Goal: Task Accomplishment & Management: Complete application form

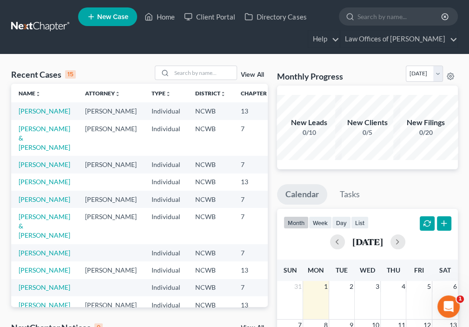
click at [25, 116] on td "[PERSON_NAME]" at bounding box center [44, 110] width 66 height 17
click at [32, 115] on link "[PERSON_NAME]" at bounding box center [45, 111] width 52 height 8
select select "4"
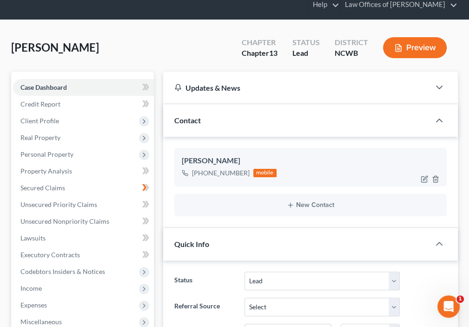
scroll to position [46, 0]
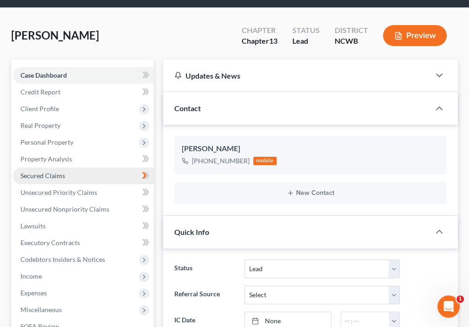
click at [46, 175] on span "Secured Claims" at bounding box center [42, 175] width 45 height 8
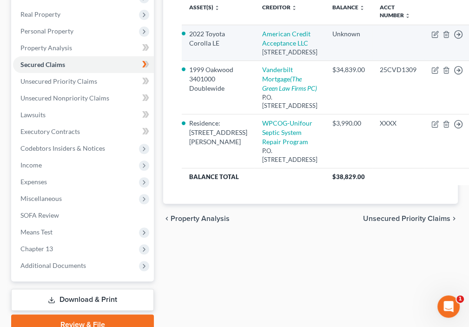
scroll to position [106, 0]
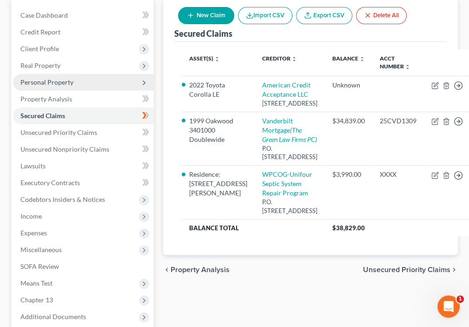
click at [49, 81] on span "Personal Property" at bounding box center [46, 82] width 53 height 8
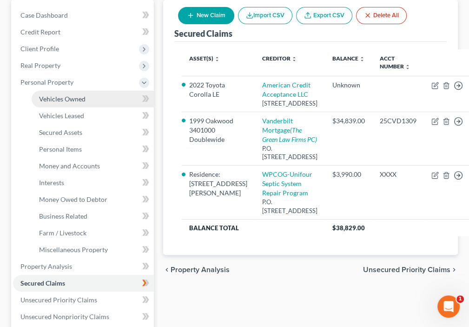
click at [60, 97] on span "Vehicles Owned" at bounding box center [62, 99] width 46 height 8
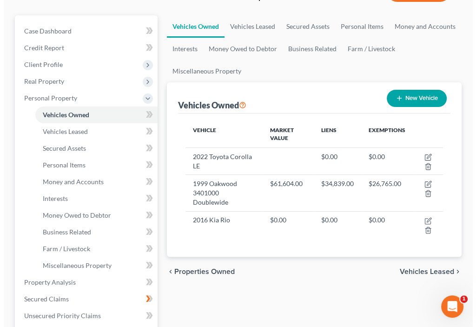
scroll to position [93, 0]
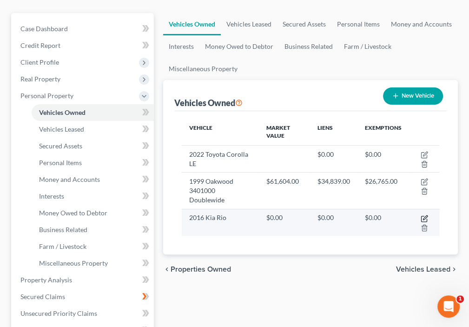
click at [422, 215] on icon "button" at bounding box center [423, 218] width 7 height 7
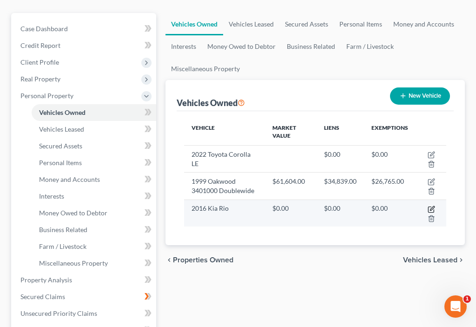
select select "0"
select select "10"
select select "4"
select select "0"
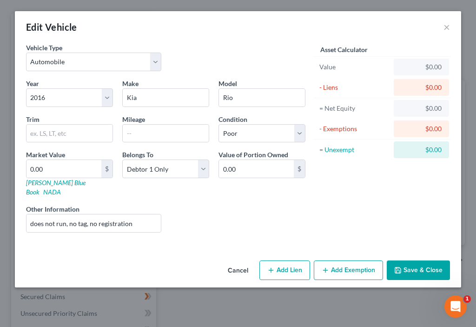
click at [306, 262] on button "Add Lien" at bounding box center [284, 270] width 51 height 20
select select "0"
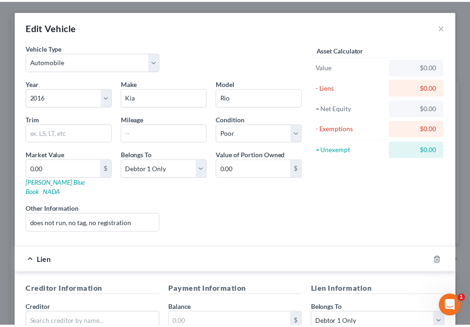
scroll to position [46, 0]
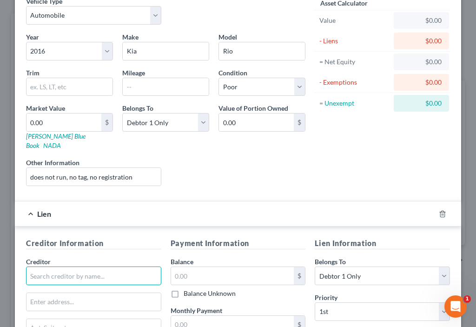
click at [72, 266] on input "text" at bounding box center [93, 275] width 135 height 19
click at [113, 266] on input "Capital Community Bank" at bounding box center [93, 275] width 135 height 19
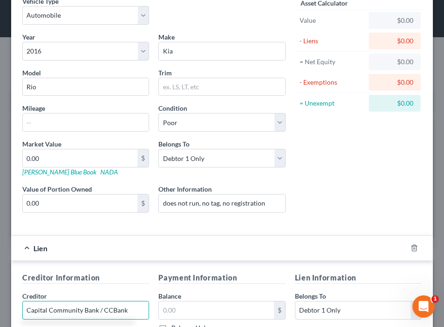
scroll to position [93, 0]
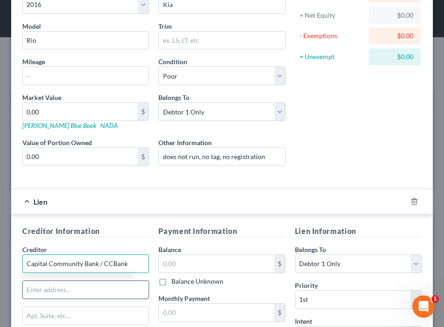
type input "Capital Community Bank / CCBank"
click at [49, 295] on input "text" at bounding box center [86, 290] width 126 height 18
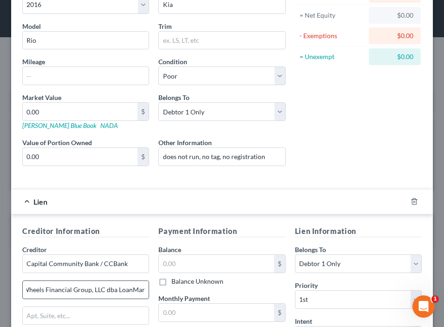
scroll to position [0, 6]
type input "Wheels Financial Group, LLC dba LoanMart"
click at [171, 282] on label "Balance Unknown" at bounding box center [197, 280] width 52 height 9
click at [175, 282] on input "Balance Unknown" at bounding box center [178, 279] width 6 height 6
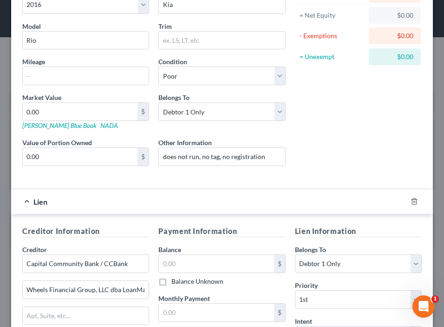
checkbox input "true"
type input "0.00"
drag, startPoint x: 132, startPoint y: 200, endPoint x: 219, endPoint y: 190, distance: 87.4
click at [219, 190] on div "Lien $0.00" at bounding box center [209, 201] width 396 height 25
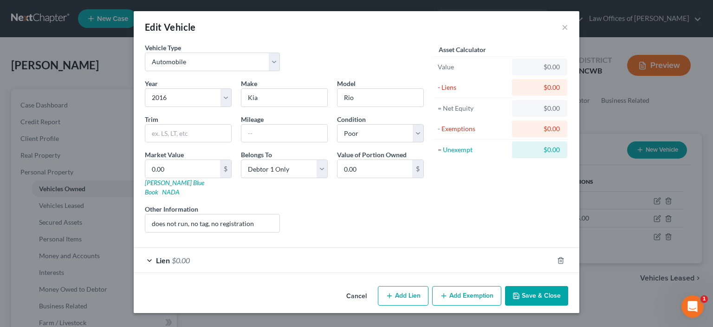
click at [399, 288] on button "Add Lien" at bounding box center [403, 296] width 51 height 20
select select "0"
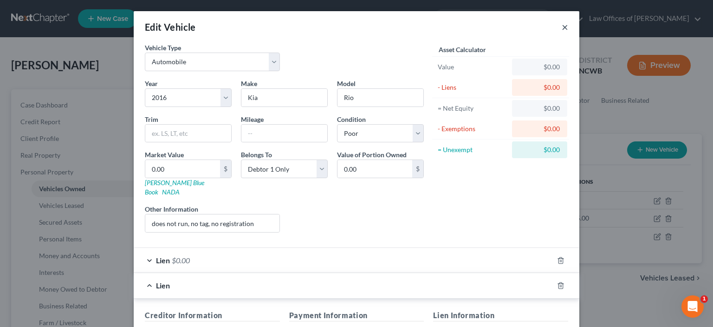
click at [468, 29] on button "×" at bounding box center [565, 26] width 7 height 11
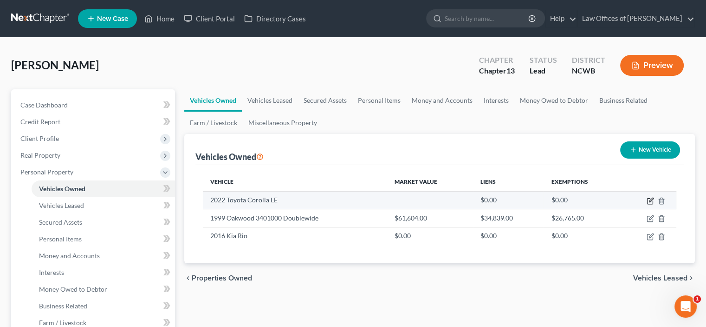
click at [468, 199] on icon "button" at bounding box center [651, 199] width 4 height 4
select select "0"
select select "4"
select select "2"
select select "0"
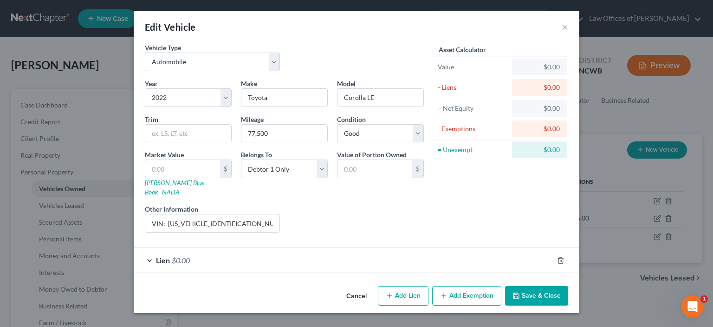
click at [173, 255] on span "$0.00" at bounding box center [181, 259] width 18 height 9
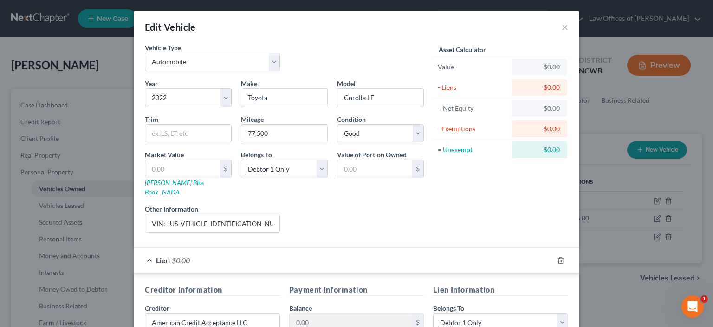
click at [468, 115] on div "Edit Vehicle × Vehicle Type Select Automobile Truck Trailer Watercraft Aircraft…" at bounding box center [356, 163] width 713 height 327
click at [468, 118] on div "Edit Vehicle × Vehicle Type Select Automobile Truck Trailer Watercraft Aircraft…" at bounding box center [356, 163] width 713 height 327
click at [468, 27] on div "Edit Vehicle ×" at bounding box center [357, 27] width 446 height 32
click at [468, 29] on button "×" at bounding box center [565, 26] width 7 height 11
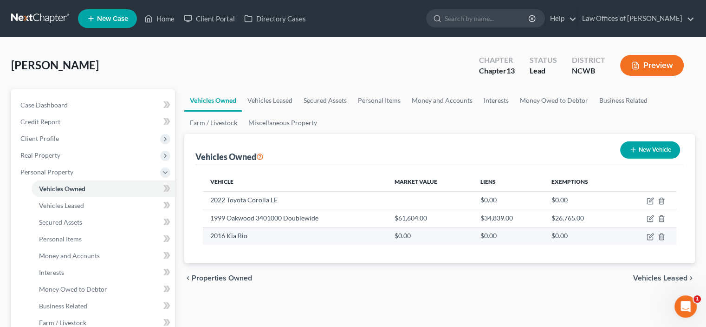
click at [322, 242] on td "2016 Kia Rio" at bounding box center [295, 236] width 184 height 18
click at [468, 234] on icon "button" at bounding box center [650, 236] width 7 height 7
select select "0"
select select "10"
select select "4"
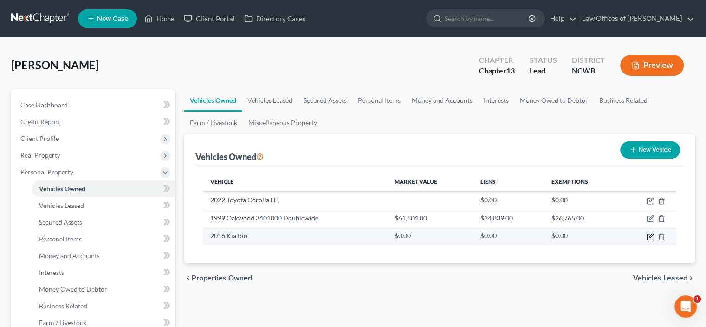
select select "0"
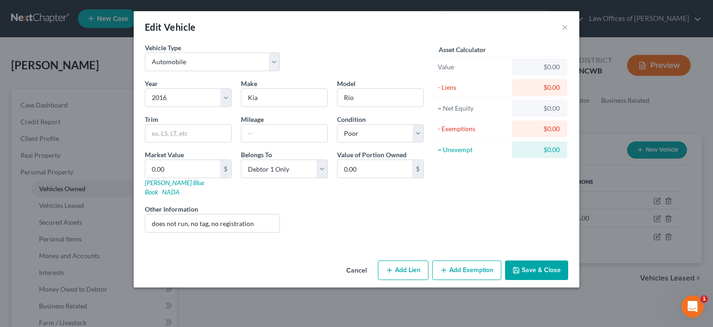
click at [385, 260] on button "Add Lien" at bounding box center [403, 270] width 51 height 20
select select "0"
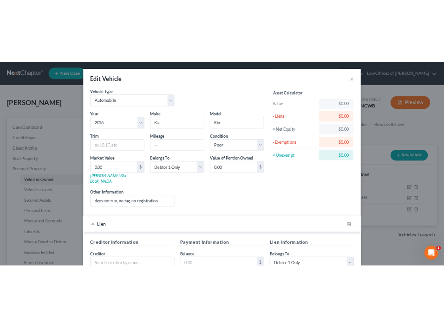
scroll to position [139, 0]
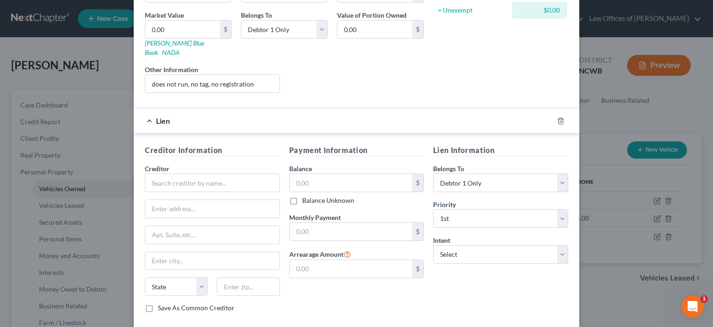
drag, startPoint x: 352, startPoint y: 6, endPoint x: 305, endPoint y: 6, distance: 46.4
click at [305, 6] on div "Year Select 2026 2025 2024 2023 2022 2021 2020 2019 2018 2017 2016 2015 2014 20…" at bounding box center [284, 19] width 288 height 161
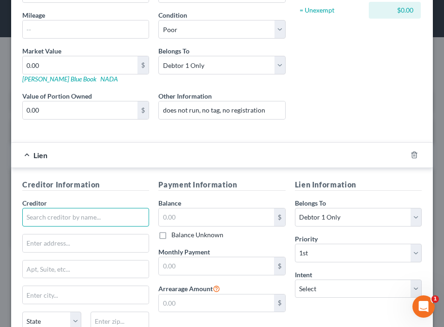
click at [103, 221] on input "text" at bounding box center [85, 217] width 127 height 19
type input "Capital Community Bank / CCBank"
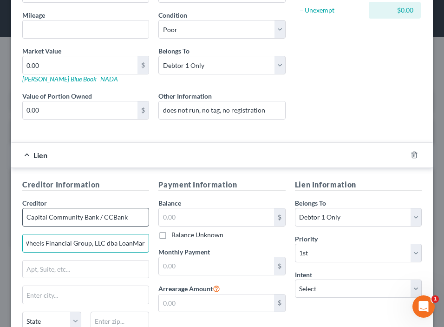
scroll to position [0, 6]
type input "Wheels Financial Group, LLC dba LoanMart"
click at [171, 235] on label "Balance Unknown" at bounding box center [197, 234] width 52 height 9
click at [175, 235] on input "Balance Unknown" at bounding box center [178, 233] width 6 height 6
checkbox input "true"
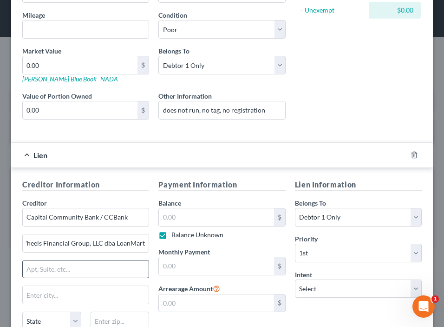
type input "0.00"
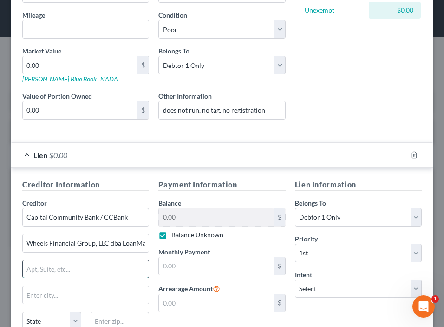
click at [98, 272] on input "text" at bounding box center [86, 269] width 126 height 18
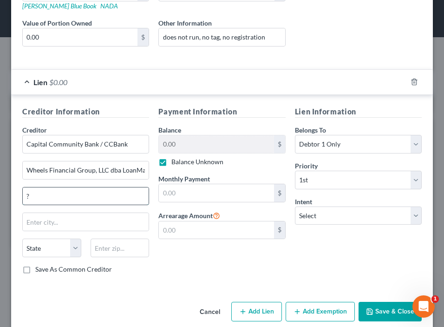
scroll to position [222, 0]
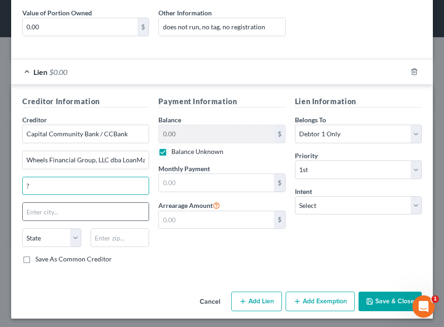
type input "?"
click at [61, 210] on input "text" at bounding box center [86, 212] width 126 height 18
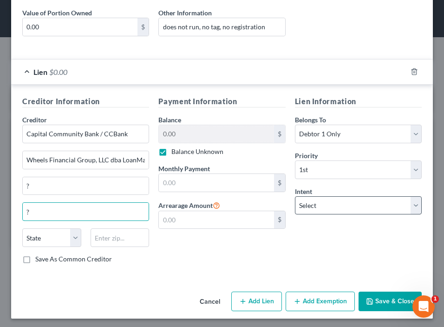
type input "?"
click at [316, 204] on select "Select Surrender Redeem Reaffirm Avoid Other" at bounding box center [358, 205] width 127 height 19
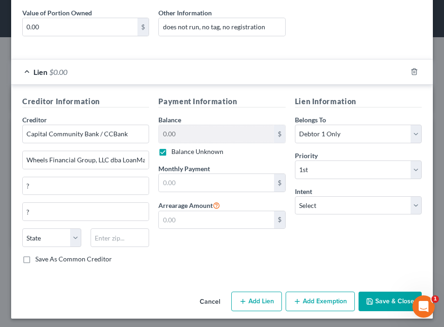
click at [198, 269] on div "Creditor Information Creditor * Capital Community Bank / CCBank Wheels Financia…" at bounding box center [222, 182] width 422 height 194
click at [373, 296] on button "Save & Close" at bounding box center [390, 301] width 63 height 20
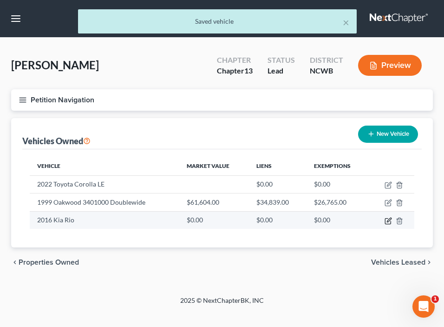
click at [389, 220] on icon "button" at bounding box center [389, 219] width 4 height 4
select select "0"
select select "10"
select select "4"
select select "0"
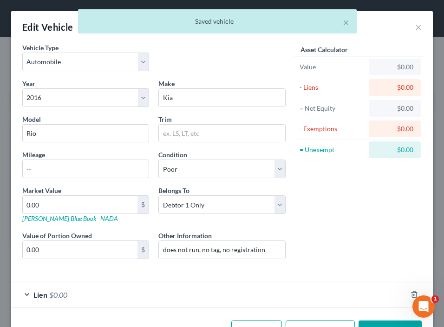
scroll to position [30, 0]
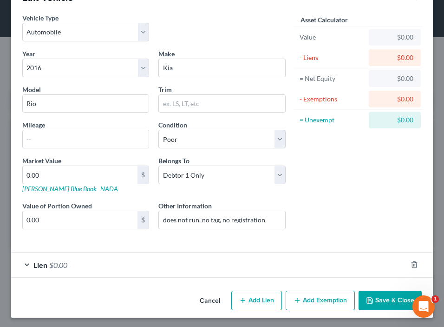
click at [29, 264] on div "Lien $0.00" at bounding box center [209, 264] width 396 height 25
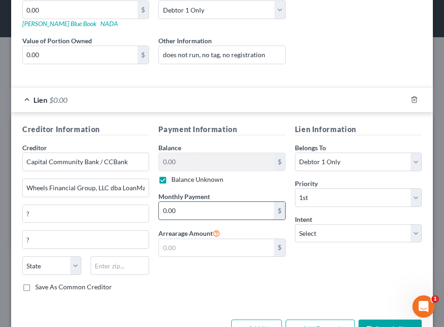
scroll to position [222, 0]
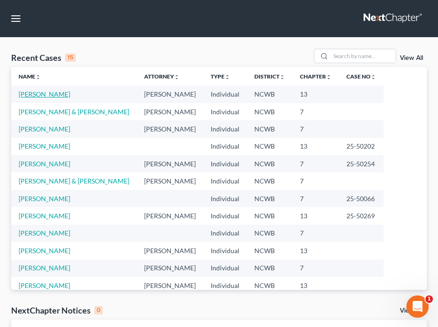
click at [47, 94] on link "[PERSON_NAME]" at bounding box center [45, 94] width 52 height 8
select select "4"
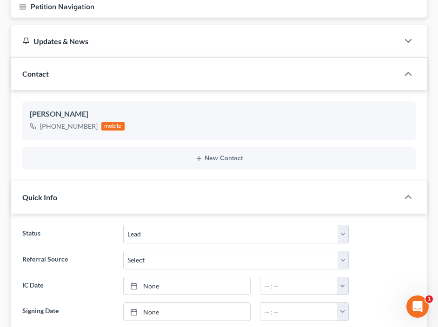
scroll to position [46, 0]
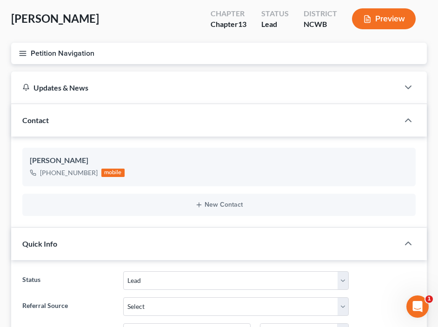
click at [23, 52] on icon "button" at bounding box center [23, 53] width 8 height 8
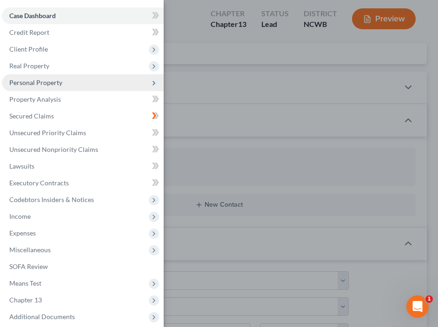
click at [38, 83] on span "Personal Property" at bounding box center [35, 82] width 53 height 8
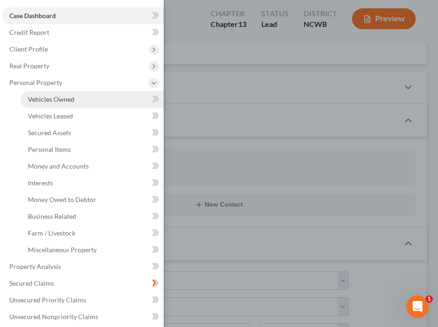
click at [43, 100] on span "Vehicles Owned" at bounding box center [51, 99] width 46 height 8
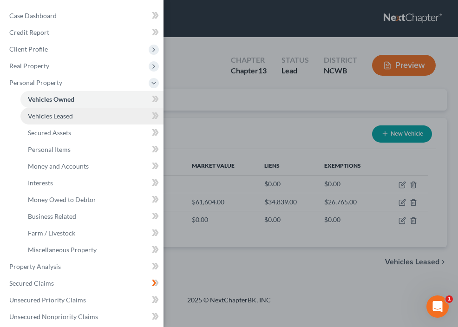
click at [41, 114] on span "Vehicles Leased" at bounding box center [50, 116] width 45 height 8
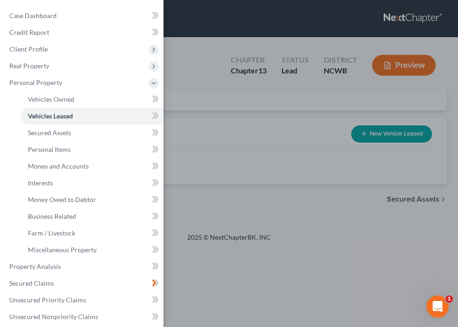
click at [411, 61] on div "Case Dashboard Payments Invoices Payments Payments Credit Report Client Profile" at bounding box center [229, 163] width 458 height 327
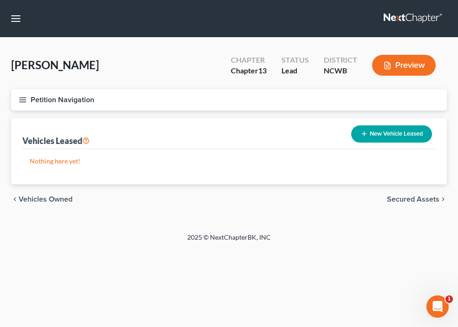
click at [411, 61] on button "Preview" at bounding box center [404, 65] width 64 height 21
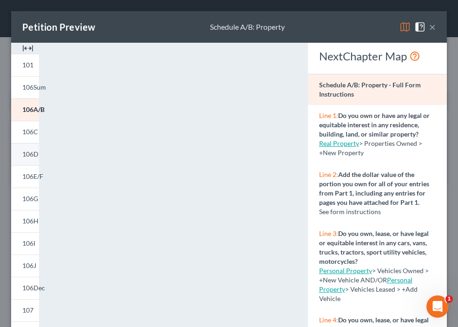
click at [26, 155] on span "106D" at bounding box center [30, 154] width 16 height 8
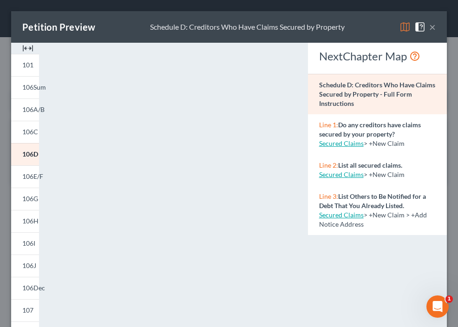
click at [429, 30] on button "×" at bounding box center [432, 26] width 7 height 11
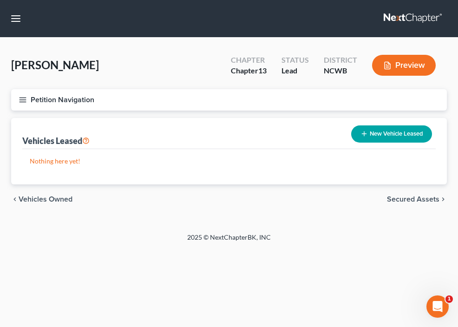
click at [26, 98] on icon "button" at bounding box center [23, 100] width 8 height 8
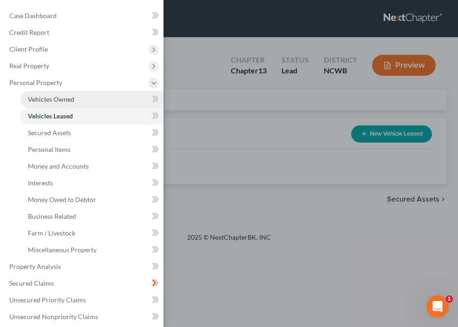
click at [77, 98] on link "Vehicles Owned" at bounding box center [91, 99] width 143 height 17
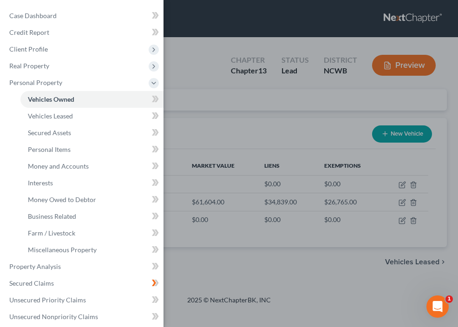
click at [286, 221] on div "Case Dashboard Payments Invoices Payments Payments Credit Report Client Profile" at bounding box center [229, 163] width 458 height 327
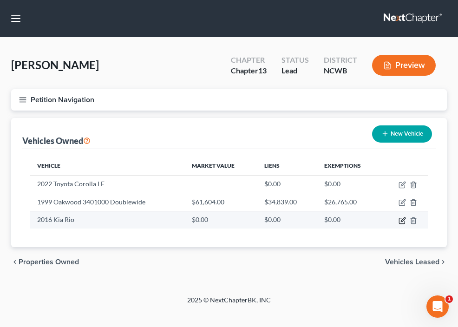
click at [403, 221] on icon "button" at bounding box center [402, 220] width 7 height 7
select select "0"
select select "10"
select select "4"
select select "0"
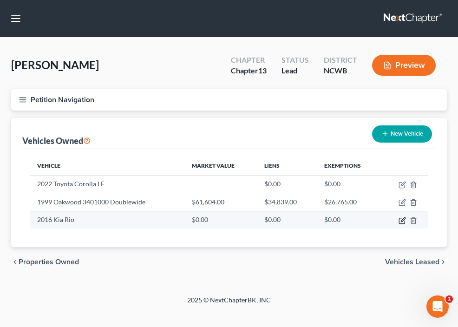
select select "0"
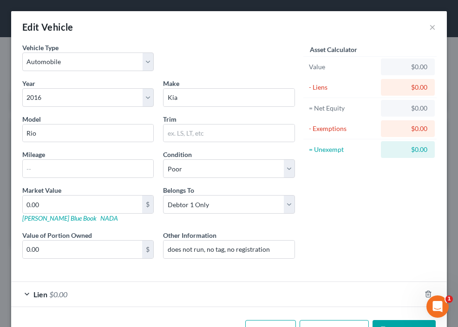
scroll to position [30, 0]
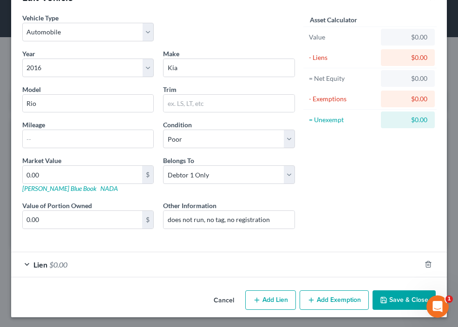
click at [39, 261] on span "Lien" at bounding box center [40, 264] width 14 height 9
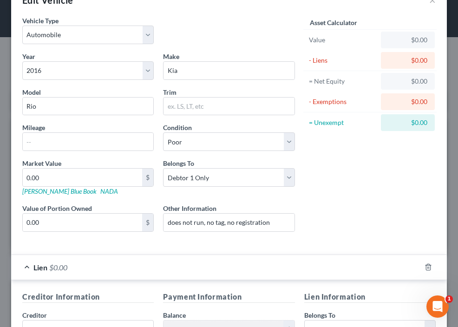
scroll to position [0, 0]
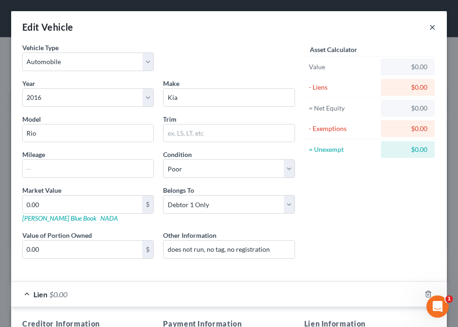
click at [429, 26] on button "×" at bounding box center [432, 26] width 7 height 11
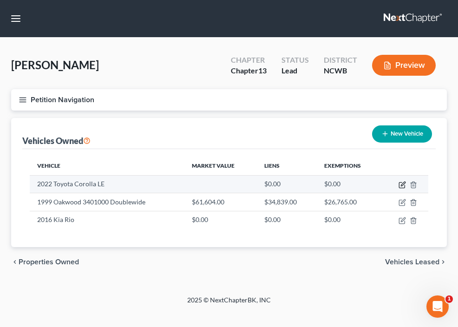
click at [403, 183] on icon "button" at bounding box center [403, 184] width 4 height 4
select select "0"
select select "4"
select select "2"
select select "0"
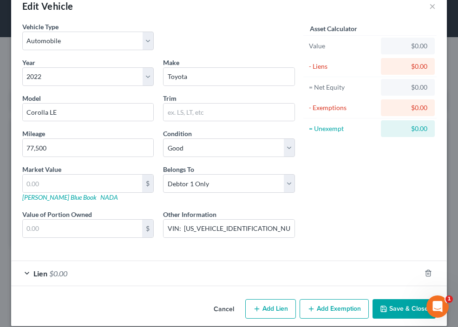
scroll to position [30, 0]
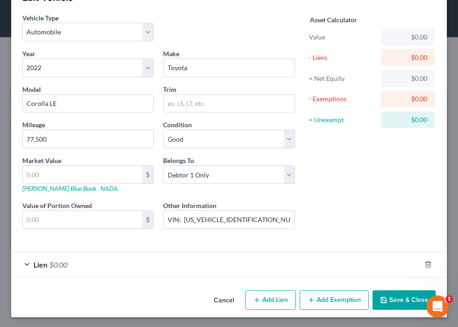
click at [43, 266] on span "Lien" at bounding box center [40, 264] width 14 height 9
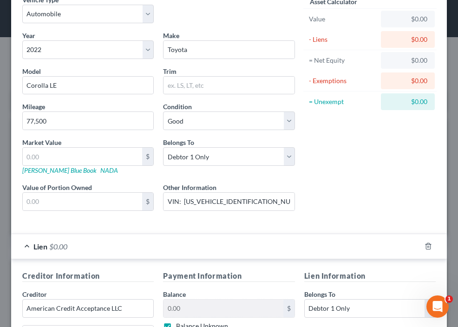
scroll to position [0, 0]
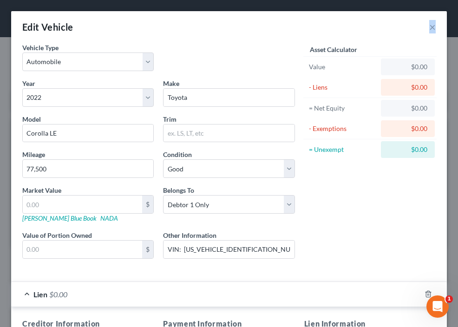
drag, startPoint x: 293, startPoint y: 25, endPoint x: 240, endPoint y: 74, distance: 72.6
click at [240, 74] on div "Edit Vehicle × Vehicle Type Select Automobile Truck Trailer Watercraft Aircraft…" at bounding box center [229, 275] width 436 height 529
click at [429, 30] on button "×" at bounding box center [432, 26] width 7 height 11
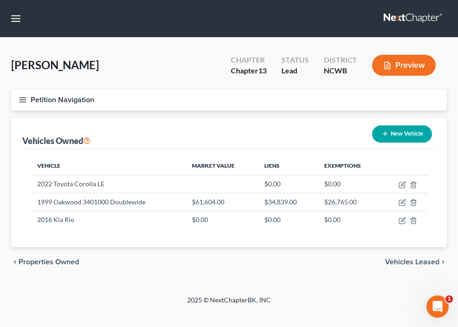
click at [25, 100] on icon "button" at bounding box center [23, 100] width 8 height 8
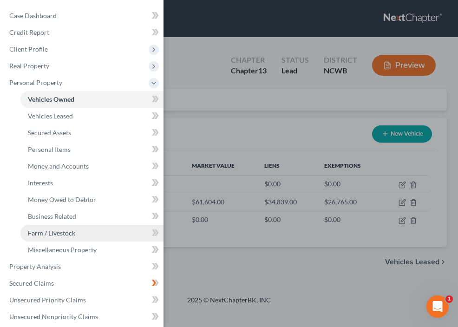
scroll to position [139, 0]
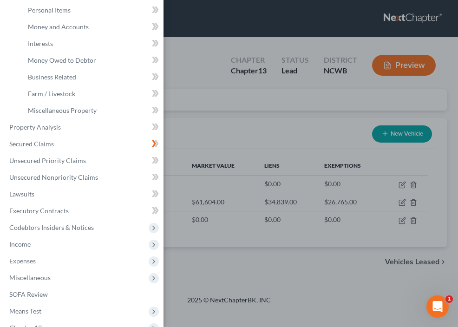
click at [242, 122] on div "Case Dashboard Payments Invoices Payments Payments Credit Report Client Profile" at bounding box center [229, 163] width 458 height 327
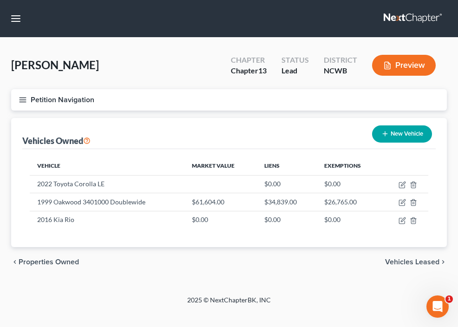
click at [23, 98] on icon "button" at bounding box center [23, 100] width 8 height 8
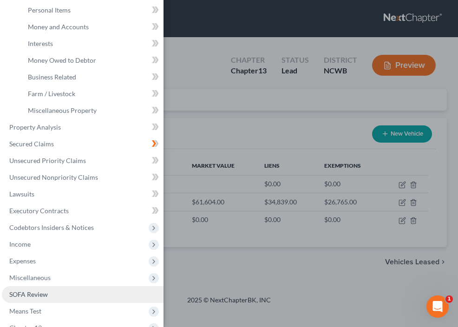
click at [40, 297] on span "SOFA Review" at bounding box center [28, 294] width 39 height 8
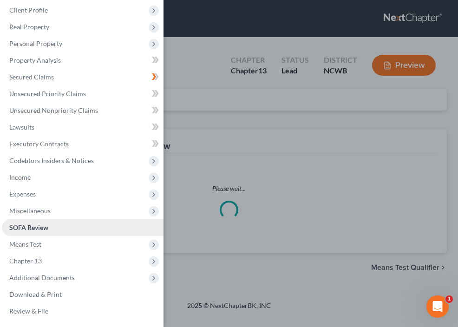
click at [40, 231] on span "SOFA Review" at bounding box center [28, 227] width 39 height 8
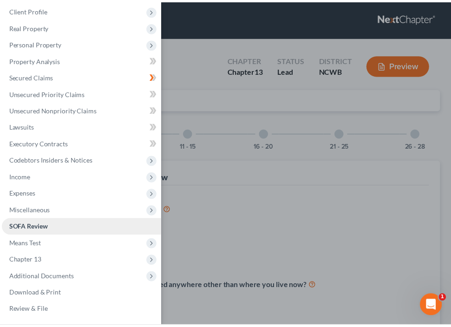
scroll to position [39, 0]
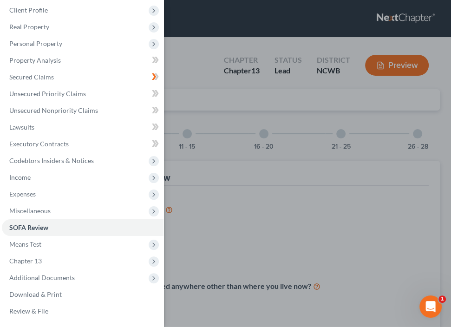
click at [184, 46] on div "Case Dashboard Payments Invoices Payments Payments Credit Report Client Profile" at bounding box center [225, 163] width 451 height 327
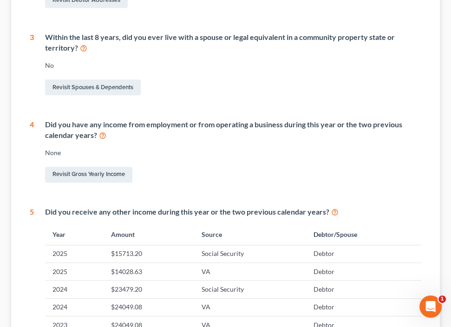
scroll to position [418, 0]
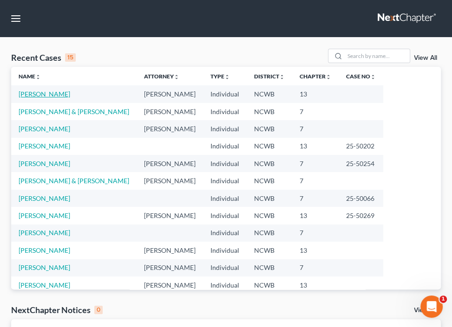
click at [25, 94] on link "[PERSON_NAME]" at bounding box center [45, 94] width 52 height 8
select select "4"
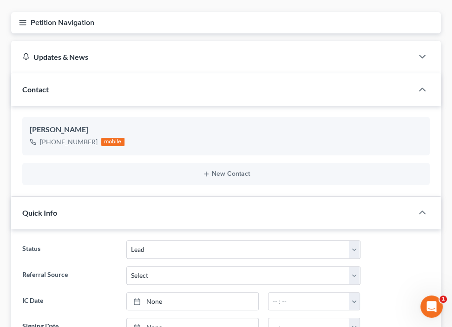
scroll to position [46, 0]
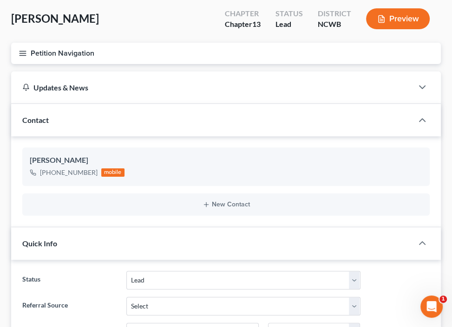
click at [22, 53] on icon "button" at bounding box center [23, 53] width 8 height 8
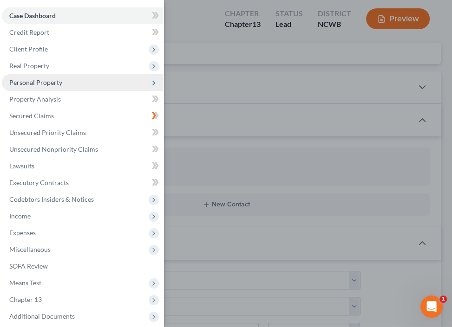
click at [53, 82] on span "Personal Property" at bounding box center [35, 82] width 53 height 8
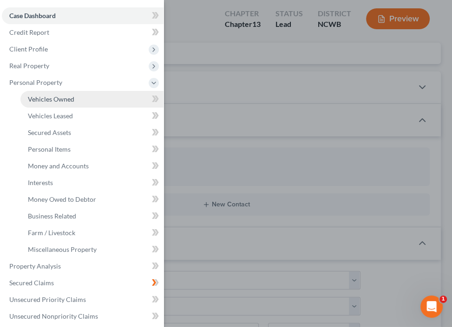
click at [52, 99] on span "Vehicles Owned" at bounding box center [51, 99] width 46 height 8
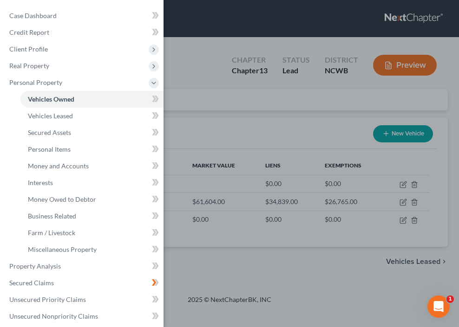
click at [203, 31] on div "Case Dashboard Payments Invoices Payments Payments Credit Report Client Profile" at bounding box center [229, 163] width 459 height 327
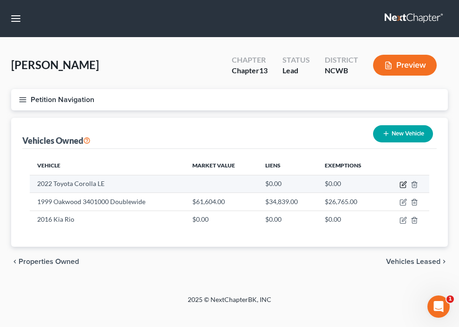
click at [404, 185] on icon "button" at bounding box center [402, 184] width 7 height 7
select select "0"
select select "4"
select select "2"
select select "0"
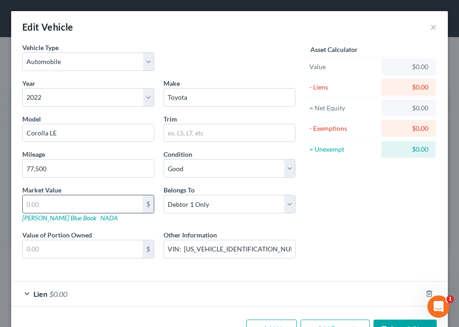
click at [63, 209] on input "text" at bounding box center [83, 205] width 120 height 18
type input "6"
type input "6.00"
type input "61"
type input "61.00"
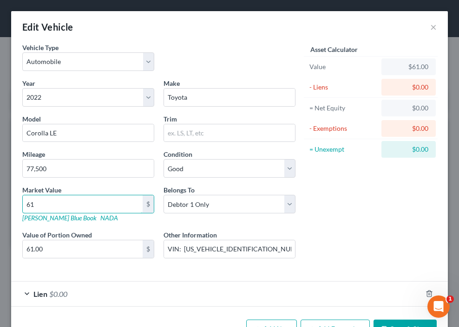
type input "6"
type input "6.00"
type input "1"
type input "1.00"
type input "16"
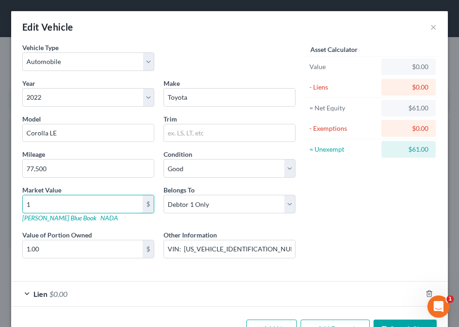
type input "16.00"
type input "161"
type input "161.00"
type input "1611"
type input "1,611.00"
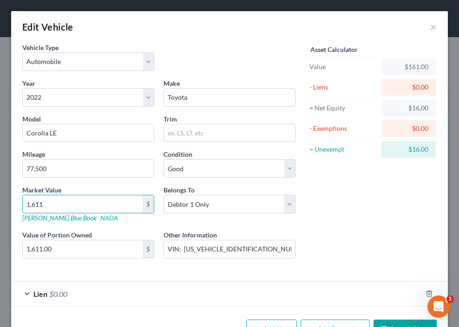
type input "1,6113"
type input "16,113.00"
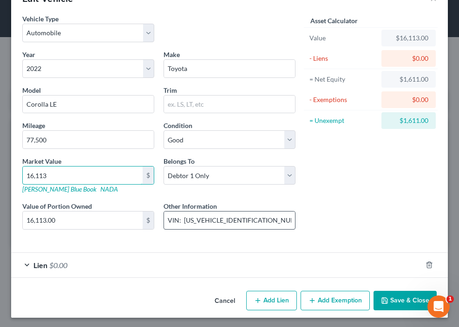
type input "16,113"
click at [263, 220] on input "VIN: 5YFEBMAE1NP326793" at bounding box center [229, 221] width 131 height 18
click at [265, 221] on input "VIN: 5YFEBMAE1NP326793" at bounding box center [229, 221] width 131 height 18
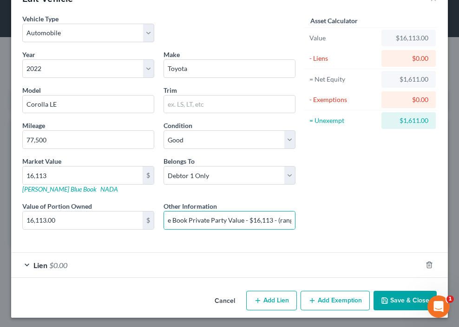
scroll to position [0, 0]
click at [281, 217] on input "VIN: 5YFEBMAE1NP326793 - Kellly Blue Book Private Party Value - $16,113 - (rang…" at bounding box center [229, 221] width 131 height 18
type input "VIN: 5YFEBMAE1NP326793 - Kellly Blue Book Private Party Value - $16,113 - (rang…"
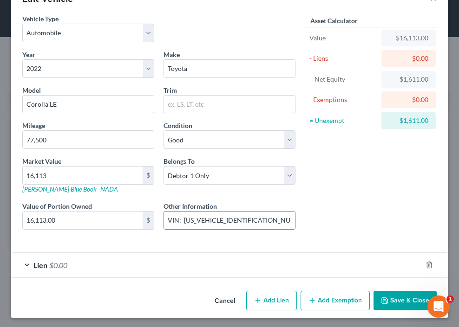
click at [381, 298] on icon "button" at bounding box center [384, 300] width 7 height 7
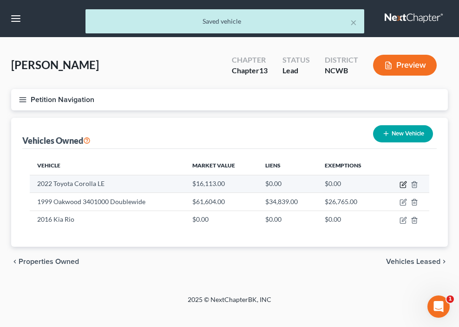
click at [402, 185] on icon "button" at bounding box center [402, 184] width 7 height 7
select select "0"
select select "4"
select select "2"
select select "0"
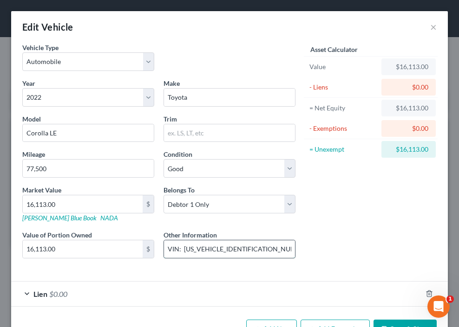
click at [254, 249] on input "VIN: 5YFEBMAE1NP326793 - Kellly Blue Book Private Party Value - $16,113 - (rang…" at bounding box center [229, 250] width 131 height 18
click at [281, 252] on input "VIN: 5YFEBMAE1NP326793 - Mileage - Kellly Blue Book Private Party Value - $16,1…" at bounding box center [229, 250] width 131 height 18
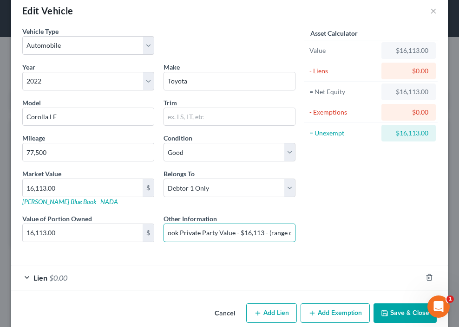
scroll to position [29, 0]
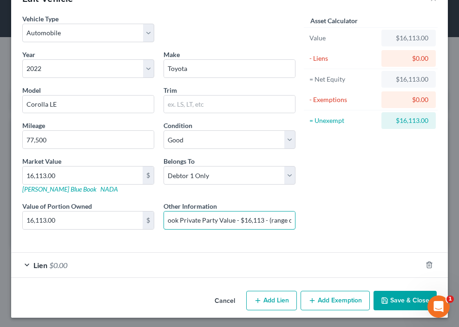
type input "VIN: 5YFEBMAE1NP326793 - Mileage 77,500 - Kellly Blue Book Private Party Value …"
click at [382, 297] on button "Save & Close" at bounding box center [404, 301] width 63 height 20
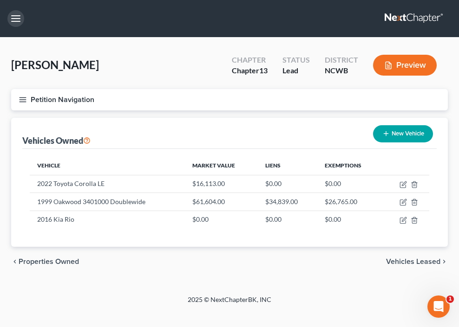
click at [13, 20] on button "button" at bounding box center [15, 18] width 17 height 17
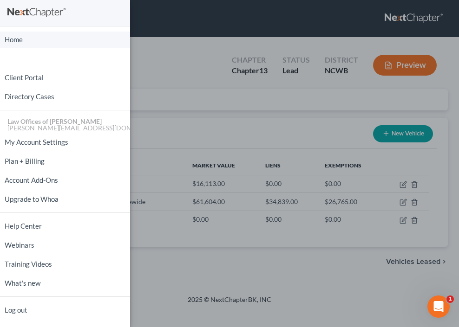
click at [17, 38] on link "Home" at bounding box center [65, 40] width 130 height 16
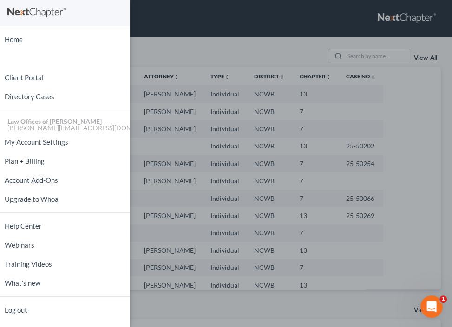
click at [195, 35] on div "Home New Case Client Portal Directory Cases Law Offices of [PERSON_NAME] PA [PE…" at bounding box center [226, 163] width 452 height 327
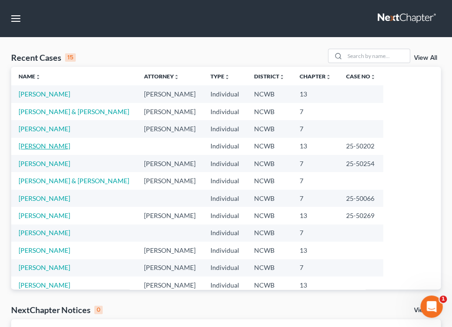
click at [27, 145] on link "[PERSON_NAME]" at bounding box center [45, 146] width 52 height 8
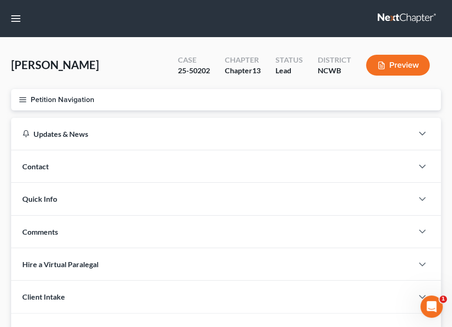
click at [23, 96] on icon "button" at bounding box center [23, 100] width 8 height 8
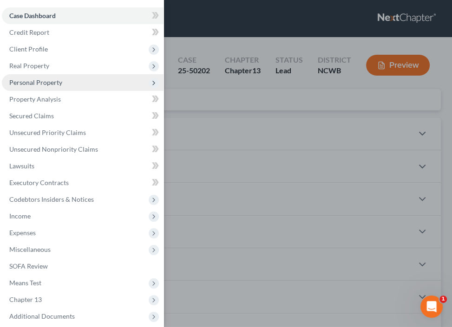
click at [43, 84] on span "Personal Property" at bounding box center [35, 82] width 53 height 8
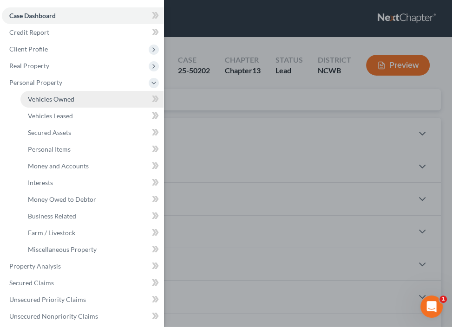
click at [48, 97] on span "Vehicles Owned" at bounding box center [51, 99] width 46 height 8
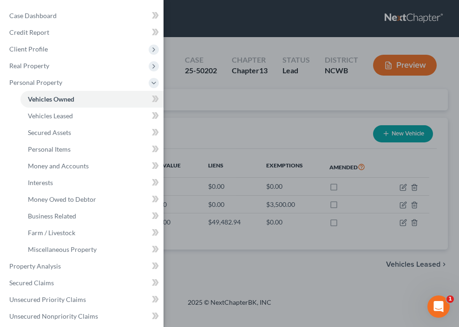
click at [243, 142] on div "Case Dashboard Payments Invoices Payments Payments Credit Report Client Profile" at bounding box center [229, 163] width 459 height 327
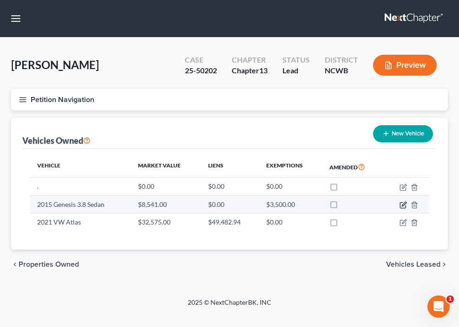
click at [403, 203] on icon "button" at bounding box center [404, 204] width 4 height 4
select select "0"
select select "11"
select select "2"
select select "3"
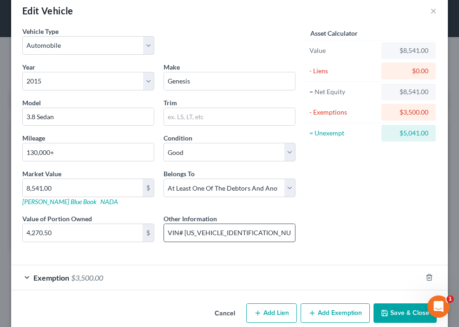
scroll to position [29, 0]
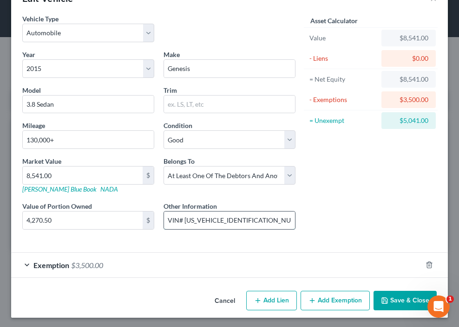
click at [242, 217] on input "VIN# KMHGN4JE9FU035800. Jointly owned with mother. KBB value listed." at bounding box center [229, 221] width 131 height 18
click at [344, 161] on div "Asset Calculator Value $8,541.00 - Liens $0.00 = Net Equity $8,541.00 - Exempti…" at bounding box center [370, 129] width 141 height 231
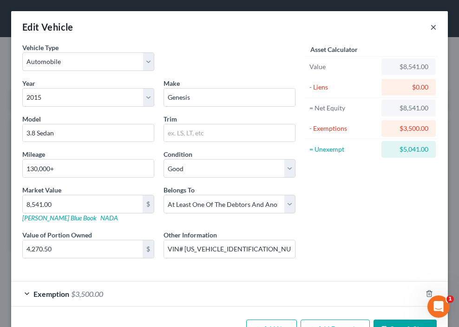
click at [430, 28] on button "×" at bounding box center [433, 26] width 7 height 11
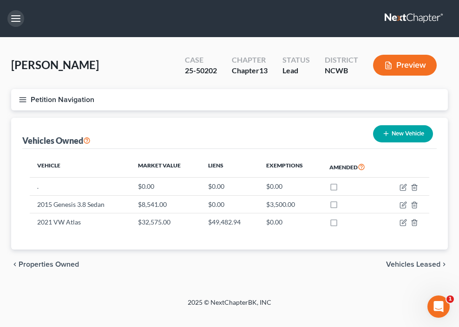
click at [16, 20] on button "button" at bounding box center [15, 18] width 17 height 17
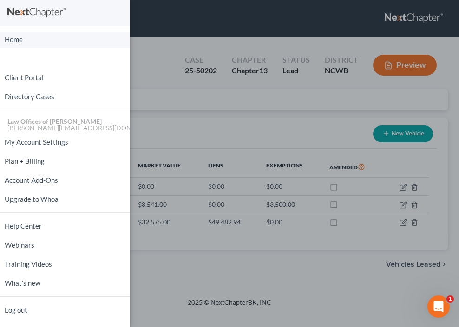
click at [8, 40] on link "Home" at bounding box center [65, 40] width 130 height 16
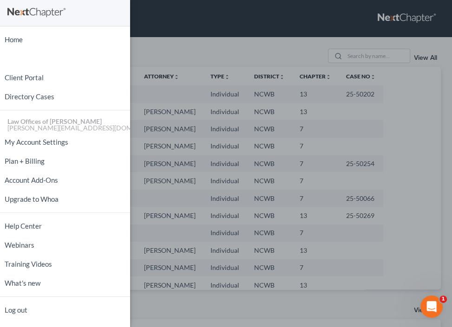
click at [163, 94] on div "Home New Case Client Portal Directory Cases Law Offices of [PERSON_NAME] PA [PE…" at bounding box center [226, 163] width 452 height 327
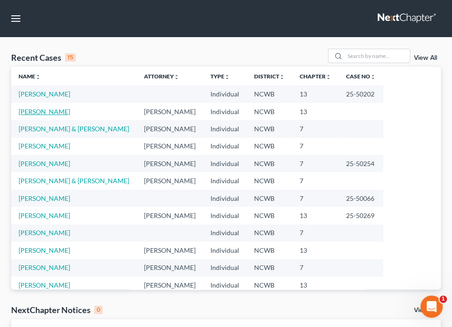
click at [35, 111] on link "[PERSON_NAME]" at bounding box center [45, 112] width 52 height 8
select select "4"
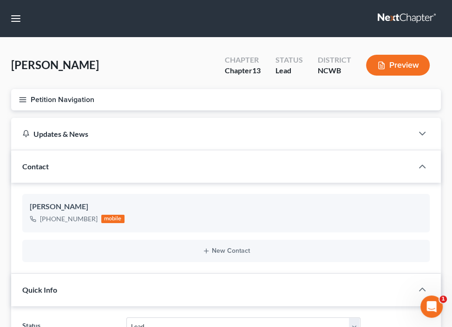
click at [26, 102] on line "button" at bounding box center [23, 102] width 7 height 0
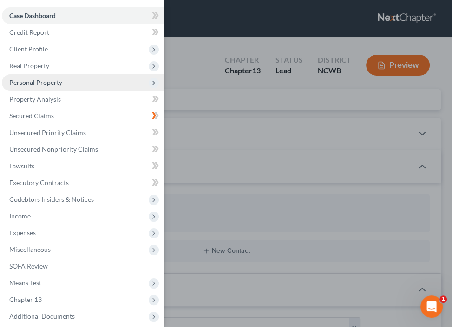
click at [42, 83] on span "Personal Property" at bounding box center [35, 82] width 53 height 8
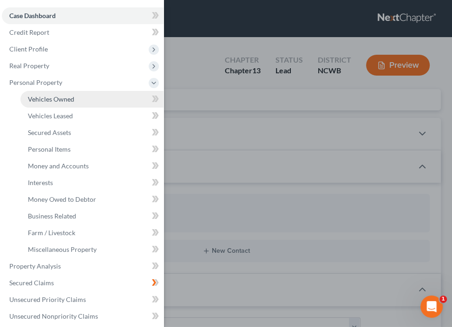
click at [46, 99] on span "Vehicles Owned" at bounding box center [51, 99] width 46 height 8
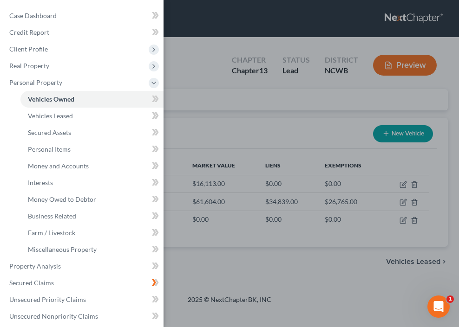
click at [400, 184] on div "Case Dashboard Payments Invoices Payments Payments Credit Report Client Profile" at bounding box center [229, 163] width 459 height 327
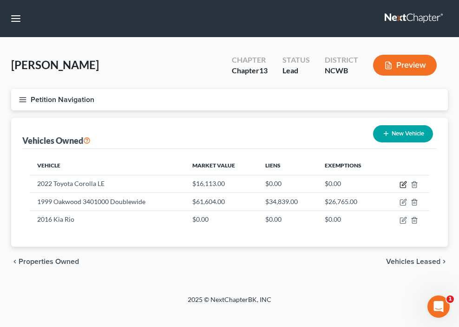
click at [400, 184] on icon "button" at bounding box center [402, 184] width 7 height 7
select select "0"
select select "4"
select select "2"
select select "0"
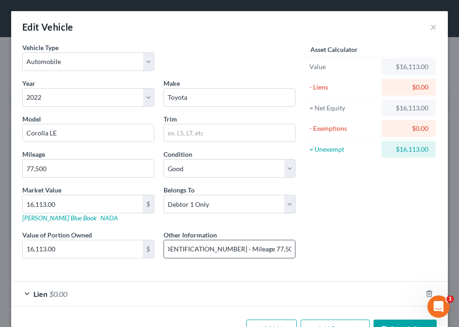
drag, startPoint x: 258, startPoint y: 247, endPoint x: 285, endPoint y: 246, distance: 27.0
click at [285, 246] on input "VIN: 5YFEBMAE1NP326793 - Mileage 77,500 - Kellly Blue Book Private Party Value …" at bounding box center [229, 250] width 131 height 18
click at [280, 246] on input "VIN: 5YFEBMAE1NP326793 - Mileage 77,500 - Kellly Blue Book Private Party Value …" at bounding box center [229, 250] width 131 height 18
click at [248, 248] on input "VIN: 5YFEBMAE1NP326793 - Mileage 77,500 - Kellly Blue Book Private Party Value …" at bounding box center [229, 250] width 131 height 18
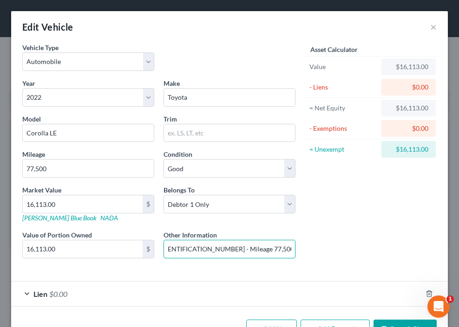
drag, startPoint x: 238, startPoint y: 248, endPoint x: 191, endPoint y: 259, distance: 47.6
click at [191, 259] on div "Year Select 2026 2025 2024 2023 2022 2021 2020 2019 2018 2017 2016 2015 2014 20…" at bounding box center [159, 176] width 282 height 196
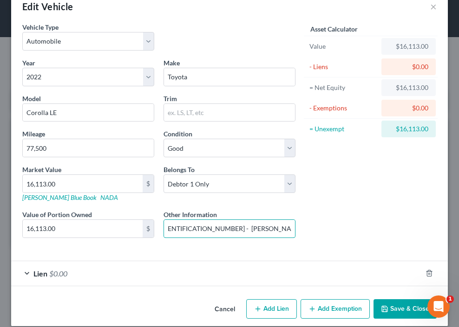
scroll to position [29, 0]
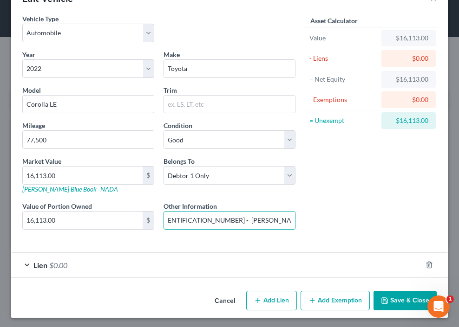
type input "VIN: 5YFEBMAE1NP326793 - Kelly Blue Book Private Party Value - $16,113 - (range…"
click at [401, 296] on button "Save & Close" at bounding box center [404, 301] width 63 height 20
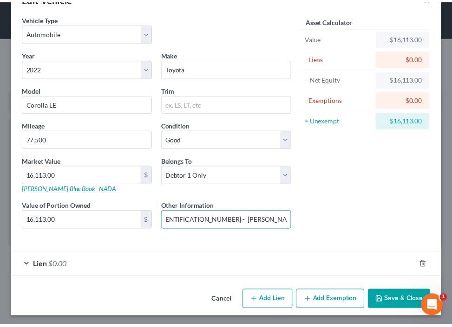
scroll to position [0, 0]
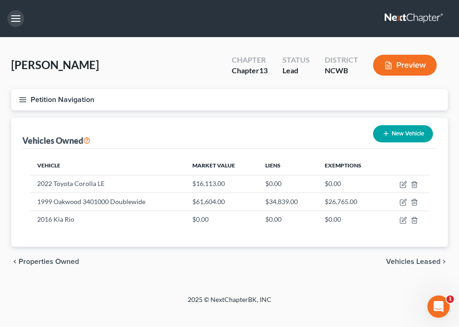
click at [16, 17] on button "button" at bounding box center [15, 18] width 17 height 17
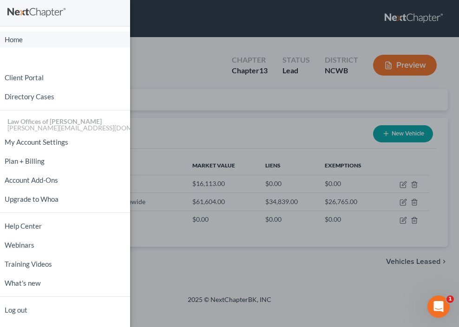
click at [12, 41] on link "Home" at bounding box center [65, 40] width 130 height 16
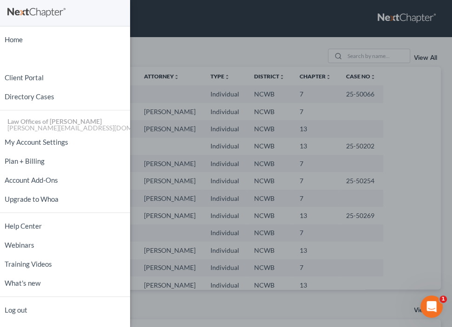
click at [152, 48] on div "Home New Case Client Portal Directory Cases Law Offices of [PERSON_NAME] PA [PE…" at bounding box center [226, 163] width 452 height 327
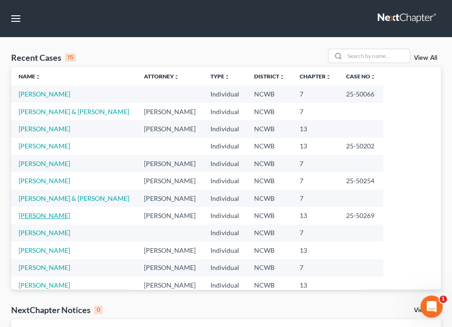
click at [34, 215] on link "[PERSON_NAME]" at bounding box center [45, 216] width 52 height 8
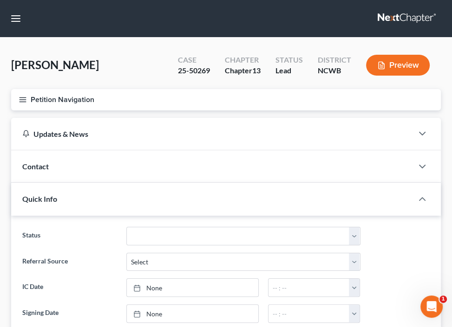
click at [22, 98] on icon "button" at bounding box center [23, 100] width 8 height 8
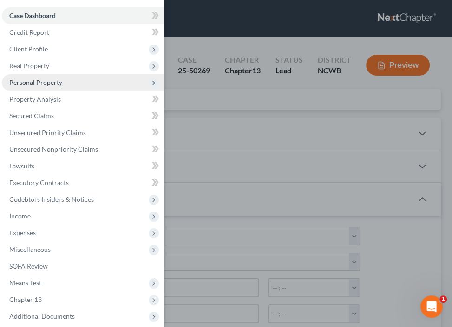
click at [29, 85] on span "Personal Property" at bounding box center [35, 82] width 53 height 8
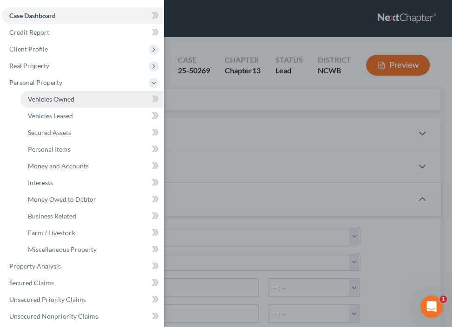
click at [33, 98] on span "Vehicles Owned" at bounding box center [51, 99] width 46 height 8
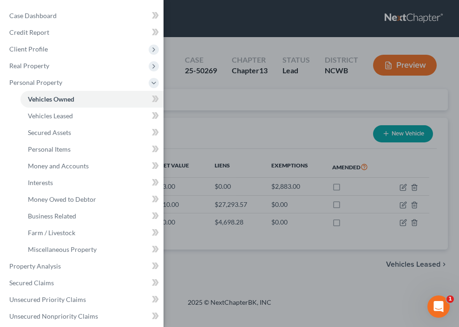
click at [243, 123] on div "Case Dashboard Payments Invoices Payments Payments Credit Report Client Profile" at bounding box center [229, 163] width 459 height 327
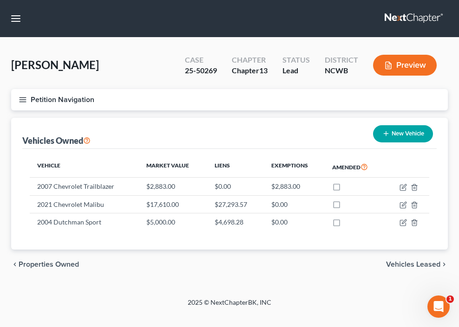
click at [400, 263] on span "Vehicles Leased" at bounding box center [413, 264] width 54 height 7
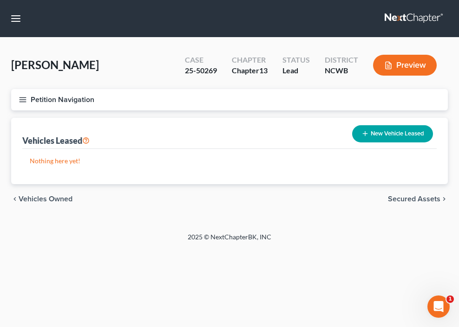
click at [392, 200] on span "Secured Assets" at bounding box center [414, 199] width 52 height 7
click at [393, 199] on span "Personal Items" at bounding box center [416, 199] width 50 height 7
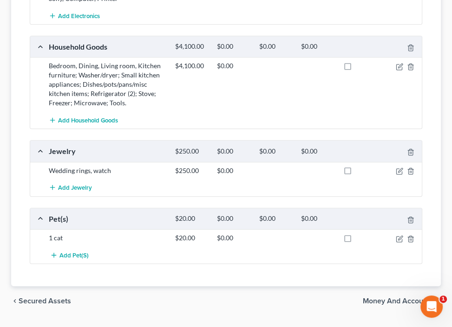
scroll to position [301, 0]
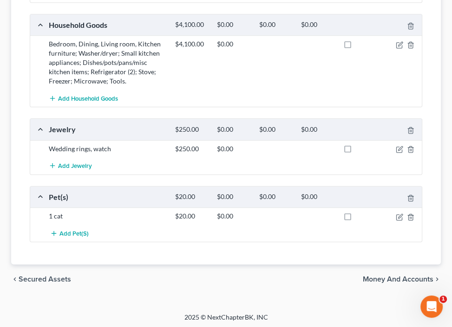
click at [382, 280] on span "Money and Accounts" at bounding box center [398, 279] width 71 height 7
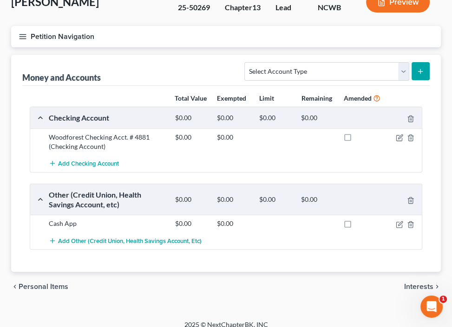
scroll to position [72, 0]
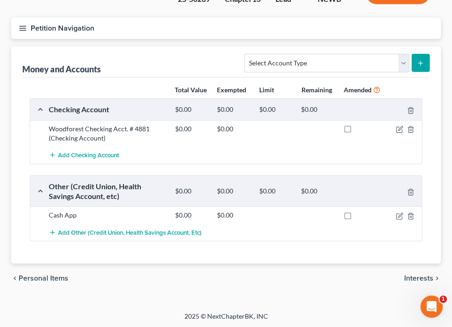
click at [405, 277] on span "Interests" at bounding box center [418, 278] width 29 height 7
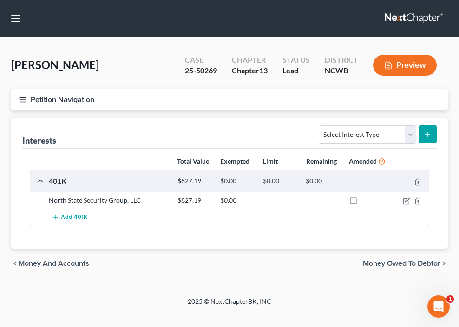
click at [418, 261] on span "Money Owed to Debtor" at bounding box center [402, 263] width 78 height 7
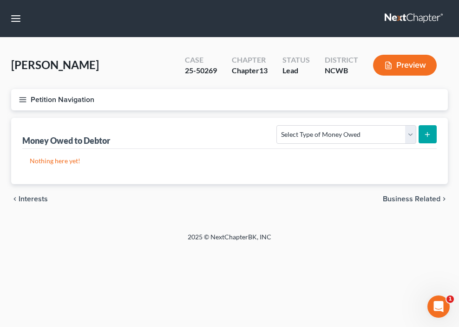
click at [434, 199] on span "Business Related" at bounding box center [412, 199] width 58 height 7
click at [399, 198] on span "Farm / Livestock" at bounding box center [413, 199] width 54 height 7
click at [399, 198] on span "Miscellaneous Property" at bounding box center [401, 199] width 78 height 7
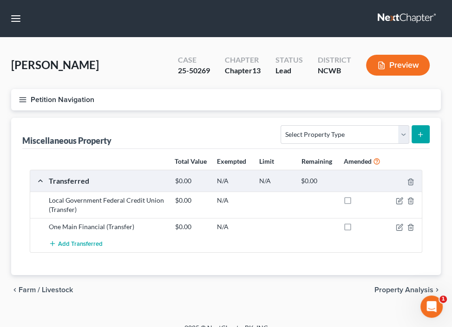
click at [394, 288] on span "Property Analysis" at bounding box center [403, 290] width 59 height 7
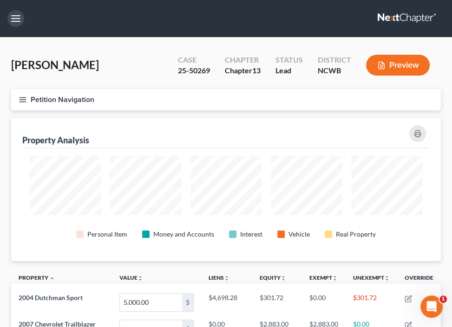
click at [20, 20] on button "button" at bounding box center [15, 18] width 17 height 17
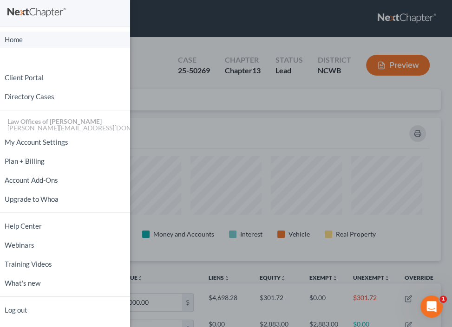
click at [11, 39] on link "Home" at bounding box center [65, 40] width 130 height 16
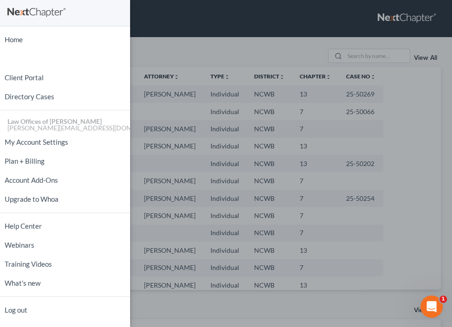
click at [181, 34] on div "Home New Case Client Portal Directory Cases Law Offices of [PERSON_NAME] PA [PE…" at bounding box center [226, 163] width 452 height 327
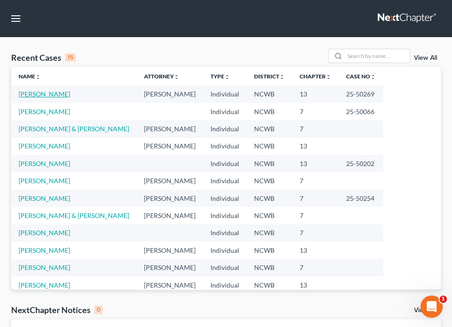
click at [51, 96] on link "[PERSON_NAME]" at bounding box center [45, 94] width 52 height 8
select select "4"
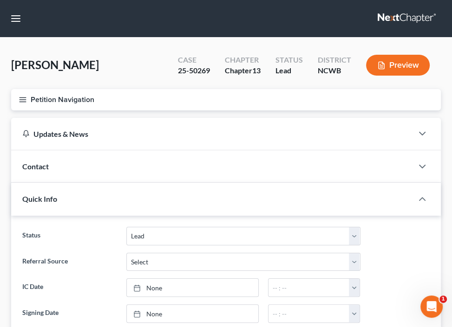
click at [26, 98] on icon "button" at bounding box center [23, 100] width 8 height 8
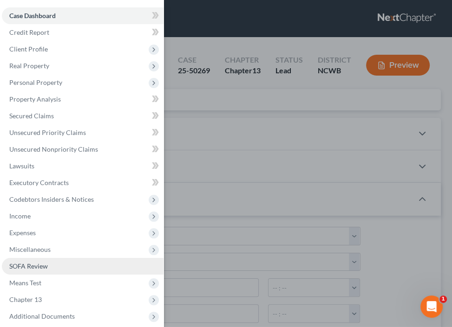
click at [36, 268] on span "SOFA Review" at bounding box center [28, 266] width 39 height 8
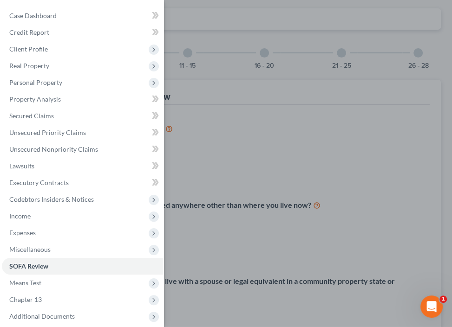
scroll to position [93, 0]
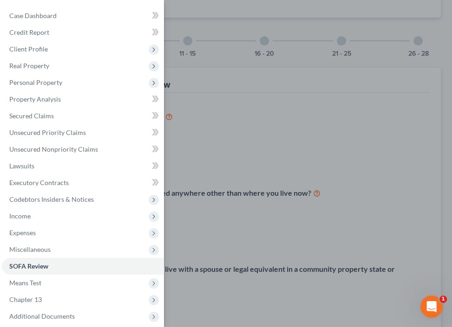
click at [188, 101] on div "Case Dashboard Payments Invoices Payments Payments Credit Report Client Profile" at bounding box center [226, 163] width 452 height 327
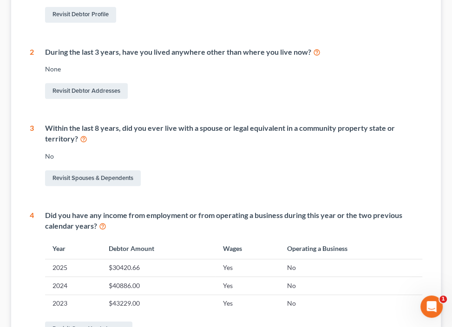
scroll to position [48, 0]
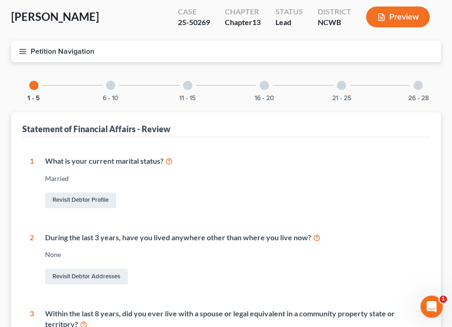
click at [108, 85] on div at bounding box center [110, 85] width 9 height 9
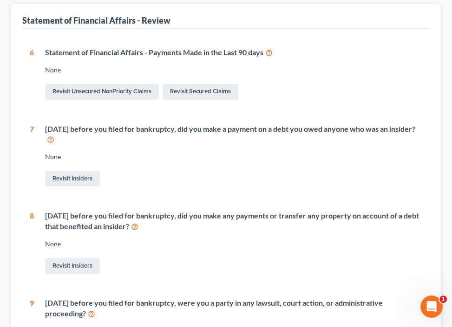
scroll to position [95, 0]
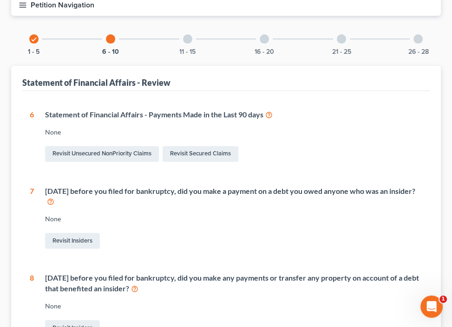
click at [186, 40] on div at bounding box center [187, 38] width 9 height 9
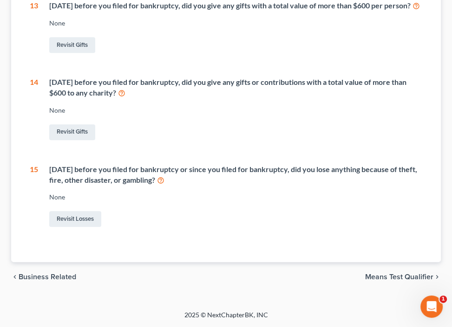
scroll to position [388, 0]
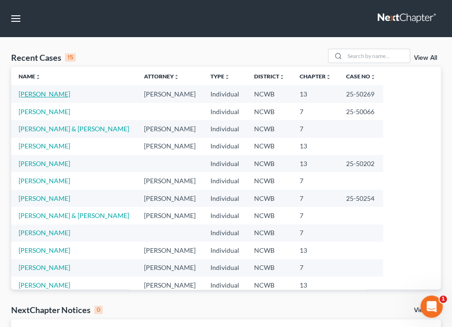
click at [53, 93] on link "[PERSON_NAME]" at bounding box center [45, 94] width 52 height 8
select select "4"
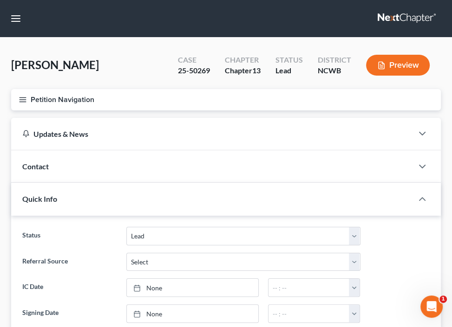
click at [27, 99] on button "Petition Navigation" at bounding box center [226, 99] width 430 height 21
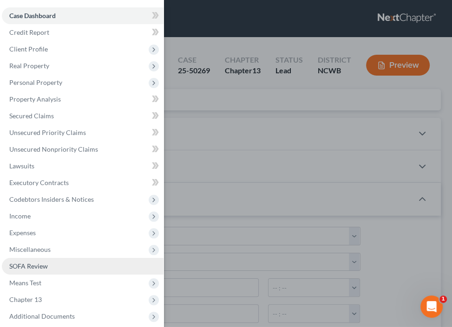
click at [26, 267] on span "SOFA Review" at bounding box center [28, 266] width 39 height 8
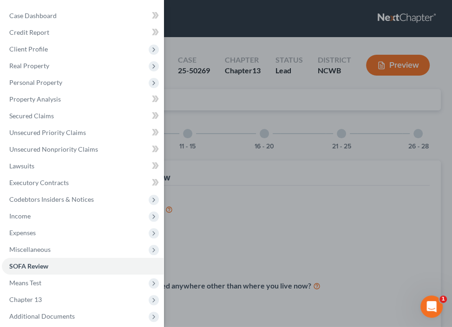
click at [188, 131] on div "Case Dashboard Payments Invoices Payments Payments Credit Report Client Profile" at bounding box center [226, 163] width 452 height 327
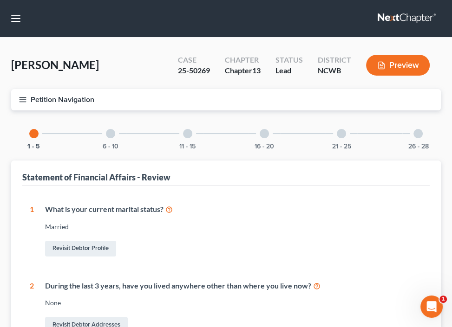
click at [108, 133] on div at bounding box center [110, 133] width 9 height 9
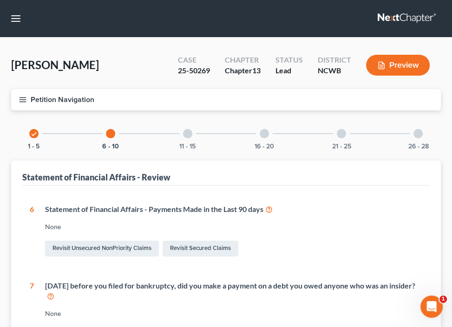
click at [189, 134] on div at bounding box center [187, 133] width 9 height 9
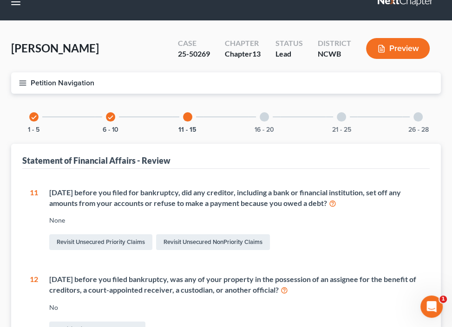
scroll to position [16, 0]
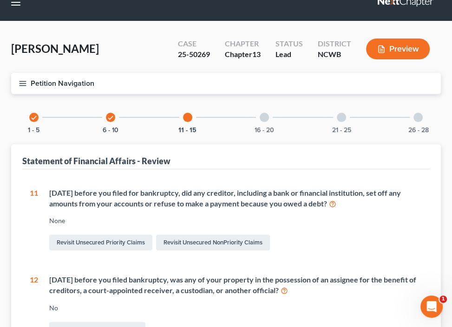
click at [264, 115] on div at bounding box center [264, 117] width 9 height 9
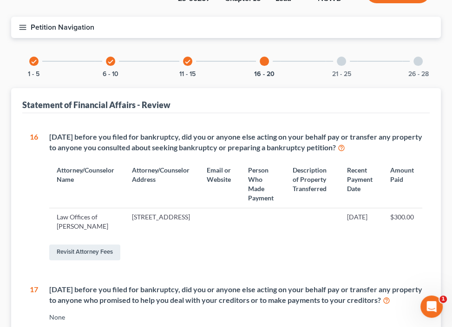
scroll to position [0, 0]
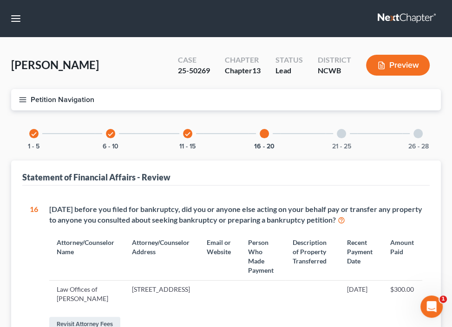
click at [341, 136] on div at bounding box center [341, 133] width 9 height 9
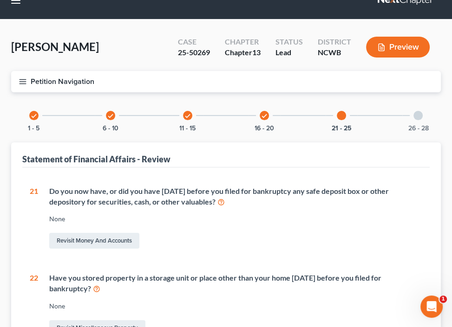
scroll to position [6, 0]
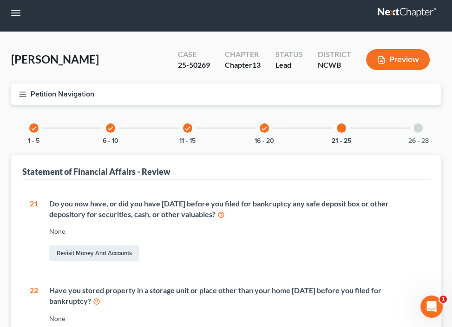
click at [418, 130] on div at bounding box center [417, 128] width 9 height 9
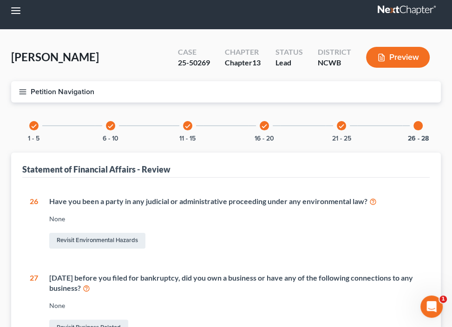
scroll to position [0, 0]
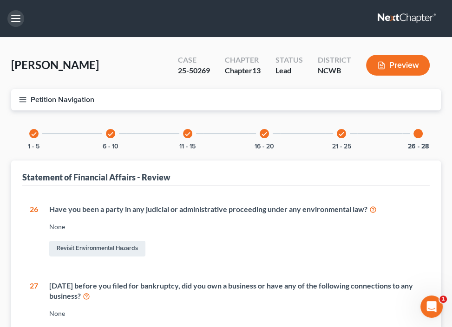
click at [18, 22] on button "button" at bounding box center [15, 18] width 17 height 17
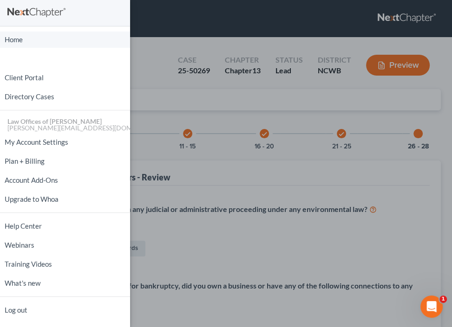
click at [20, 38] on link "Home" at bounding box center [65, 40] width 130 height 16
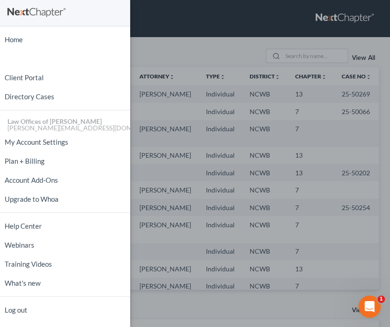
click at [150, 54] on div "Home New Case Client Portal Directory Cases Law Offices of [PERSON_NAME] PA [PE…" at bounding box center [195, 163] width 390 height 327
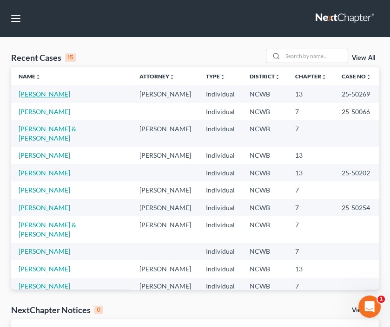
click at [44, 95] on link "[PERSON_NAME]" at bounding box center [45, 94] width 52 height 8
select select "4"
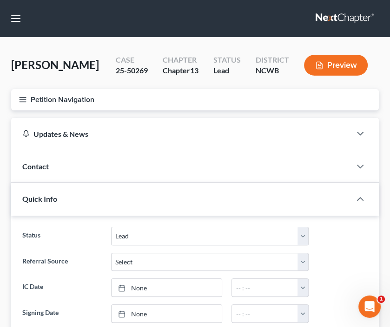
click at [23, 102] on line "button" at bounding box center [23, 102] width 7 height 0
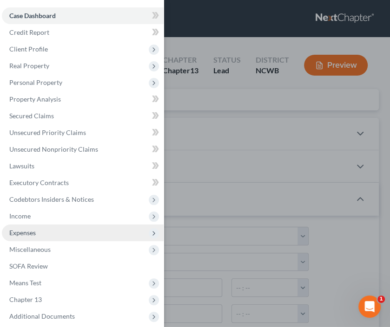
click at [39, 235] on span "Expenses" at bounding box center [83, 233] width 162 height 17
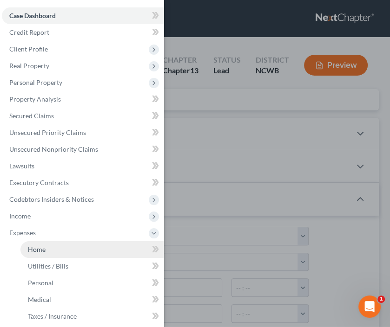
click at [35, 251] on span "Home" at bounding box center [37, 250] width 18 height 8
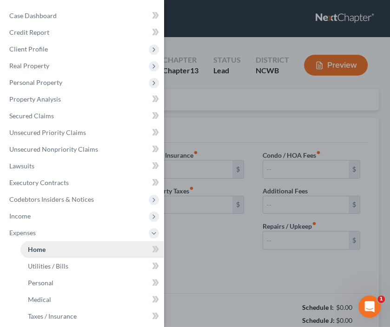
type input "0.00"
radio input "true"
type input "0.00"
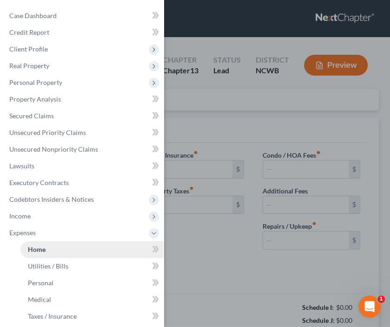
type input "0.00"
type input "50.00"
click at [175, 18] on div "Case Dashboard Payments Invoices Payments Payments Credit Report Client Profile" at bounding box center [195, 163] width 390 height 327
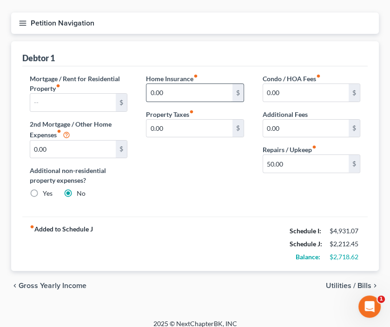
scroll to position [85, 0]
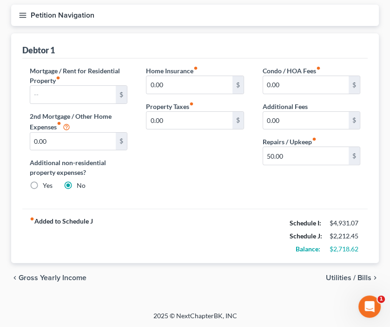
click at [340, 279] on span "Utilities / Bills" at bounding box center [349, 278] width 46 height 7
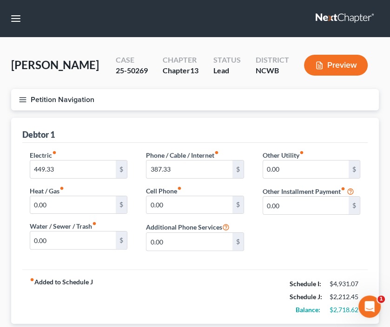
click at [22, 98] on icon "button" at bounding box center [23, 100] width 8 height 8
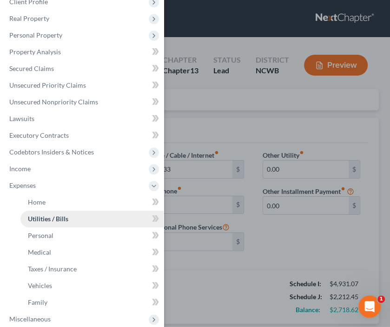
scroll to position [93, 0]
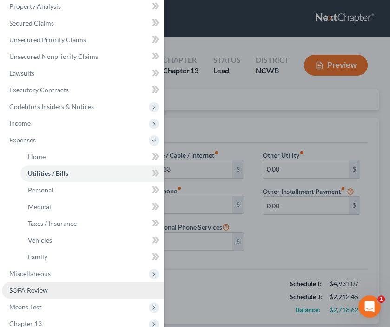
click at [33, 290] on span "SOFA Review" at bounding box center [28, 291] width 39 height 8
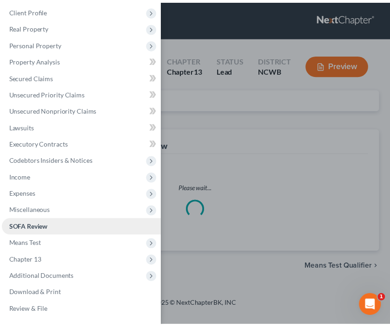
scroll to position [38, 0]
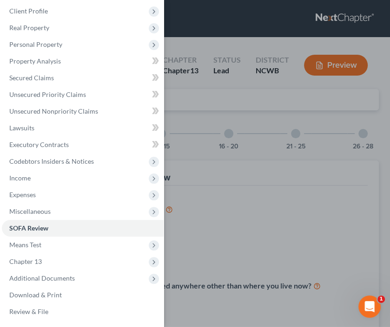
click at [180, 221] on div "Case Dashboard Payments Invoices Payments Payments Credit Report Client Profile" at bounding box center [195, 163] width 390 height 327
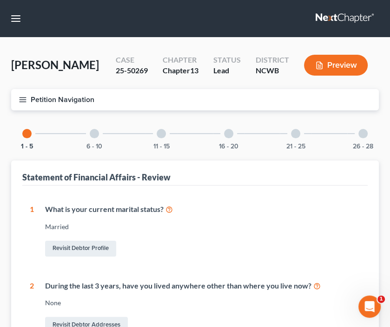
scroll to position [0, 0]
click at [94, 133] on div at bounding box center [94, 133] width 9 height 9
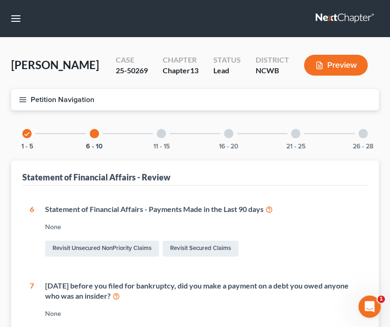
click at [23, 102] on line "button" at bounding box center [23, 102] width 7 height 0
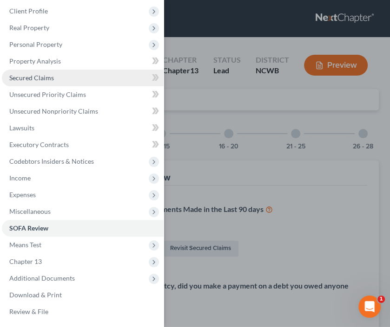
click at [24, 77] on span "Secured Claims" at bounding box center [31, 78] width 45 height 8
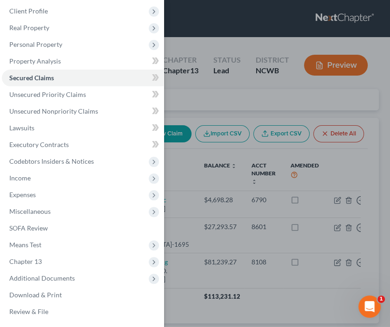
click at [174, 43] on div "Case Dashboard Payments Invoices Payments Payments Credit Report Client Profile" at bounding box center [195, 163] width 390 height 327
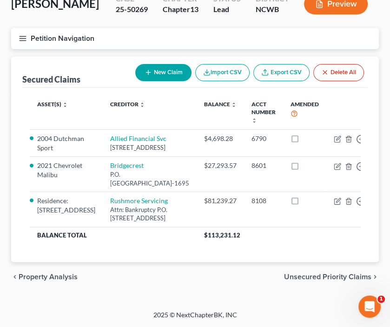
scroll to position [85, 0]
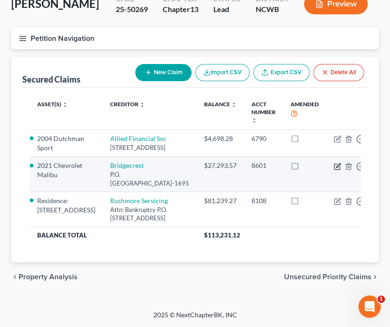
click at [333, 163] on icon "button" at bounding box center [336, 166] width 7 height 7
select select "4"
select select "14"
select select "0"
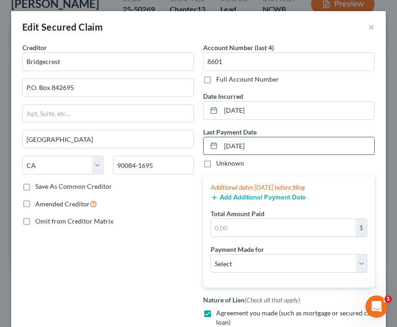
scroll to position [46, 0]
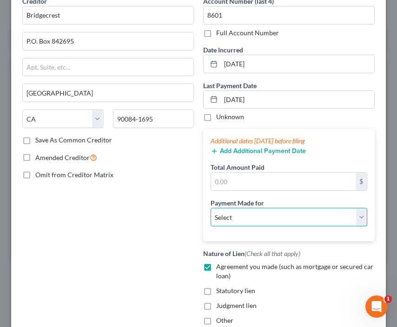
click at [282, 217] on select "Select Car Credit Card Loan Repayment Mortgage Other Suppliers Or Vendors" at bounding box center [288, 217] width 157 height 19
select select "0"
click at [210, 208] on select "Select Car Credit Card Loan Repayment Mortgage Other Suppliers Or Vendors" at bounding box center [288, 217] width 157 height 19
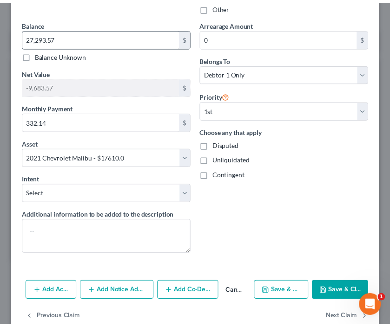
scroll to position [378, 0]
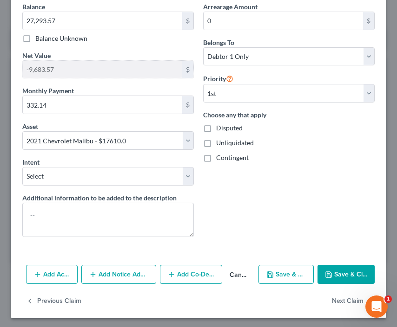
click at [328, 273] on button "Save & Close" at bounding box center [345, 275] width 57 height 20
select select
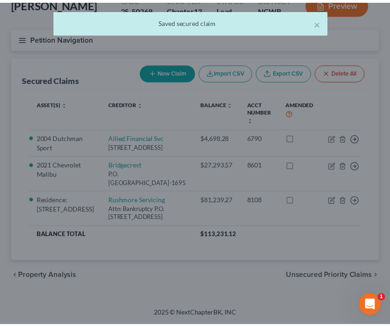
scroll to position [0, 0]
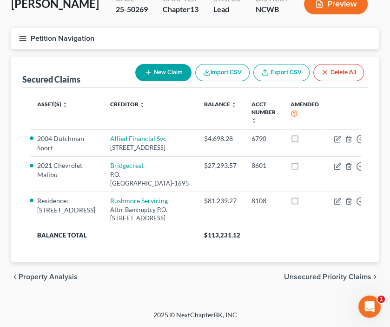
click at [25, 34] on icon "button" at bounding box center [23, 38] width 8 height 8
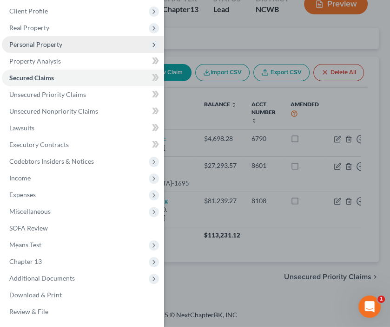
click at [35, 45] on span "Personal Property" at bounding box center [35, 44] width 53 height 8
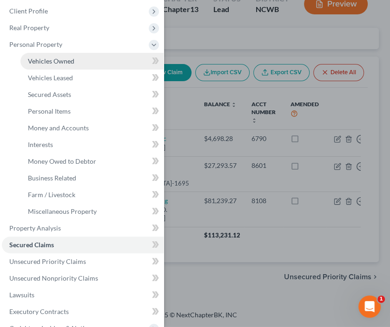
click at [50, 62] on span "Vehicles Owned" at bounding box center [51, 61] width 46 height 8
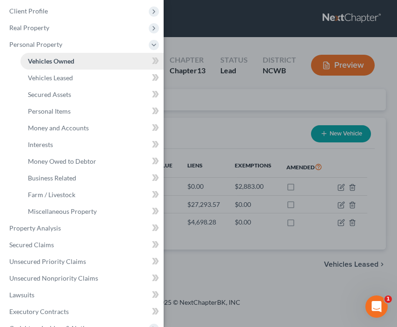
click at [72, 64] on span "Vehicles Owned" at bounding box center [51, 61] width 46 height 8
click at [215, 139] on div "Case Dashboard Payments Invoices Payments Payments Credit Report Client Profile" at bounding box center [198, 163] width 397 height 327
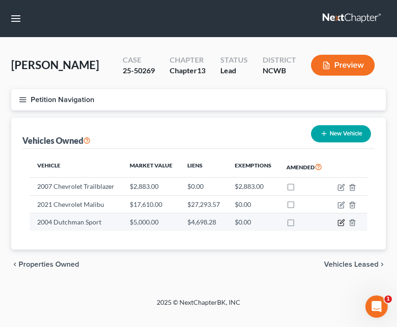
click at [340, 222] on icon "button" at bounding box center [342, 222] width 4 height 4
select select "7"
select select "22"
select select "0"
select select "28"
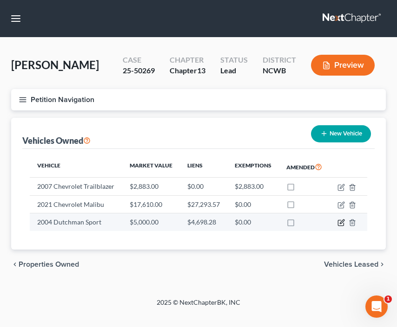
select select "0"
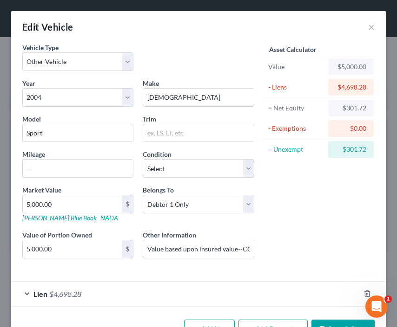
scroll to position [29, 0]
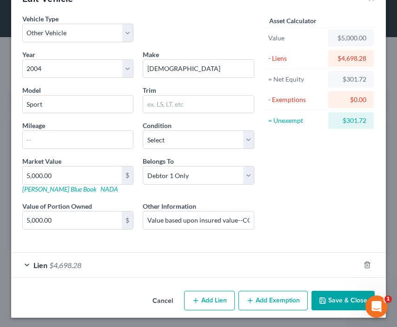
click at [38, 264] on span "Lien" at bounding box center [40, 265] width 14 height 9
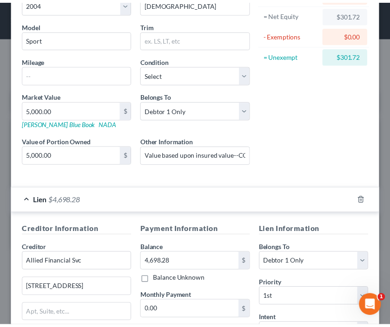
scroll to position [215, 0]
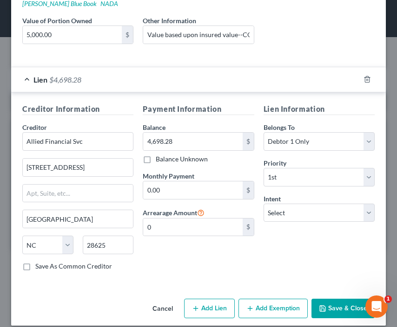
click at [329, 309] on button "Save & Close" at bounding box center [342, 309] width 63 height 20
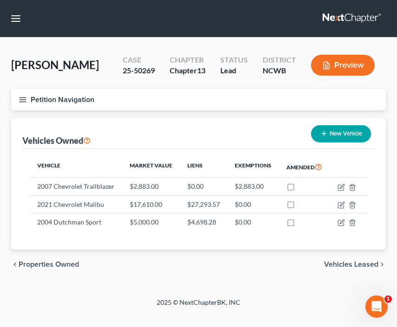
click at [23, 98] on icon "button" at bounding box center [23, 100] width 8 height 8
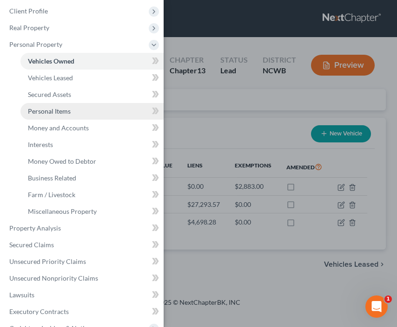
click at [48, 112] on span "Personal Items" at bounding box center [49, 111] width 43 height 8
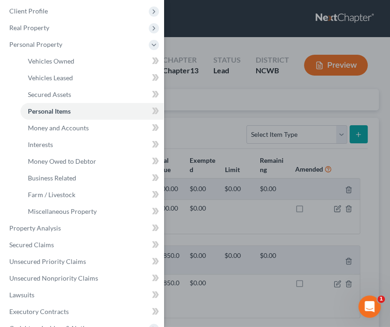
click at [201, 108] on div "Case Dashboard Payments Invoices Payments Payments Credit Report Client Profile" at bounding box center [195, 163] width 390 height 327
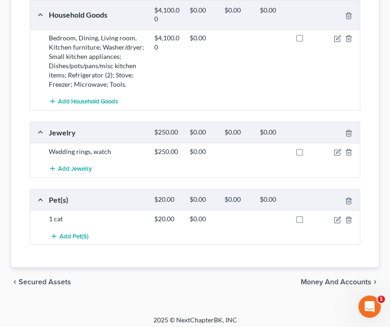
scroll to position [333, 0]
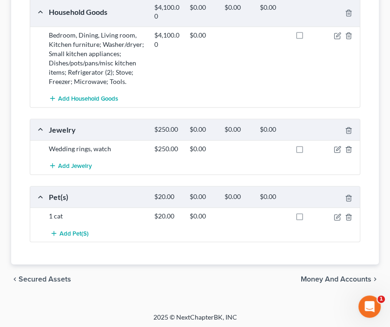
click at [323, 278] on span "Money and Accounts" at bounding box center [336, 279] width 71 height 7
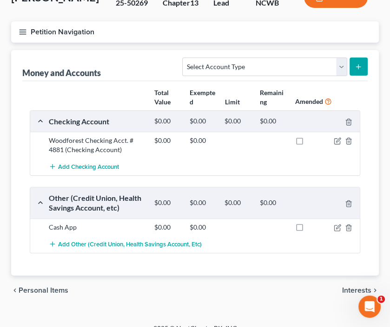
scroll to position [79, 0]
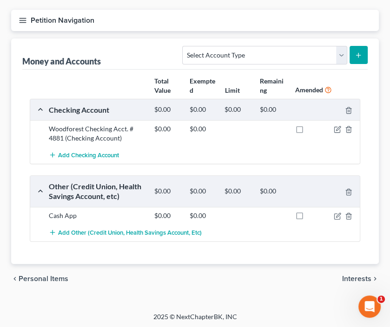
click at [367, 278] on span "Interests" at bounding box center [356, 278] width 29 height 7
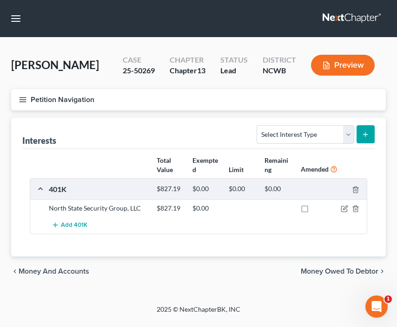
click at [21, 104] on button "Petition Navigation" at bounding box center [198, 99] width 374 height 21
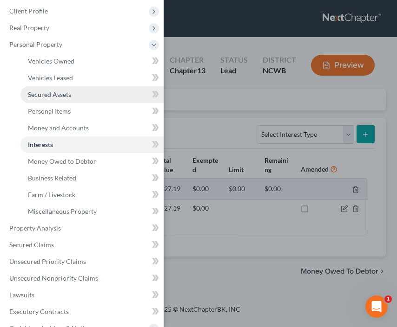
click at [46, 93] on span "Secured Assets" at bounding box center [49, 95] width 43 height 8
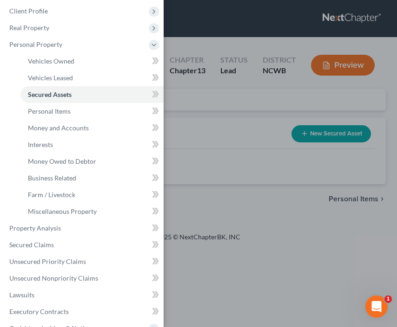
click at [229, 156] on div "Case Dashboard Payments Invoices Payments Payments Credit Report Client Profile" at bounding box center [198, 163] width 397 height 327
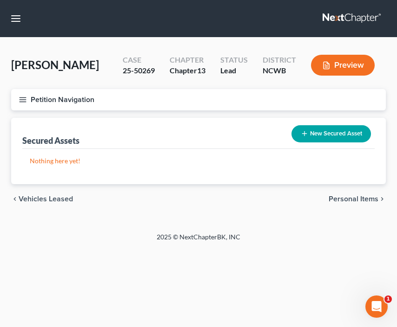
click at [23, 100] on line "button" at bounding box center [23, 100] width 7 height 0
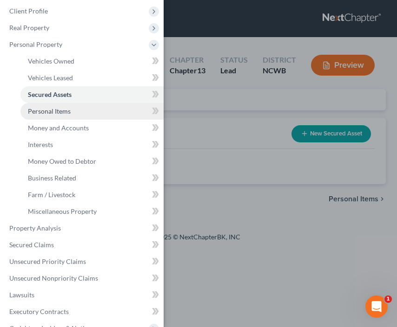
click at [40, 115] on span "Personal Items" at bounding box center [49, 111] width 43 height 8
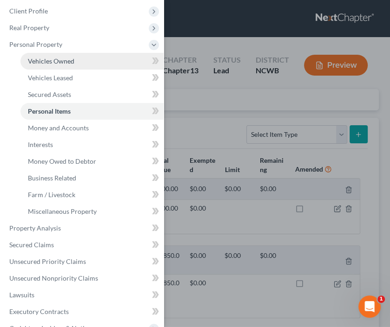
click at [89, 61] on link "Vehicles Owned" at bounding box center [91, 61] width 143 height 17
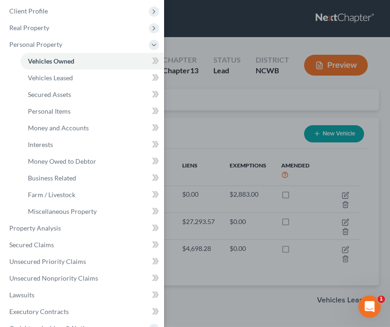
click at [171, 113] on div "Case Dashboard Payments Invoices Payments Payments Credit Report Client Profile" at bounding box center [195, 163] width 390 height 327
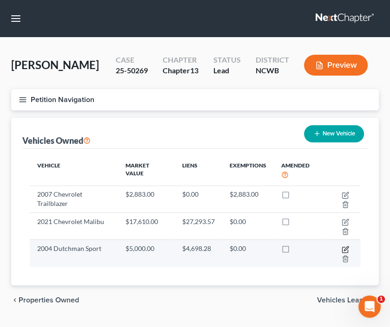
click at [346, 248] on icon "button" at bounding box center [346, 249] width 4 height 4
select select "7"
select select "22"
select select "0"
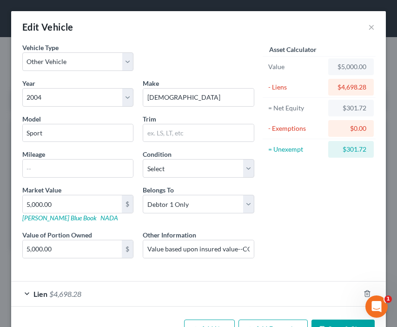
scroll to position [29, 0]
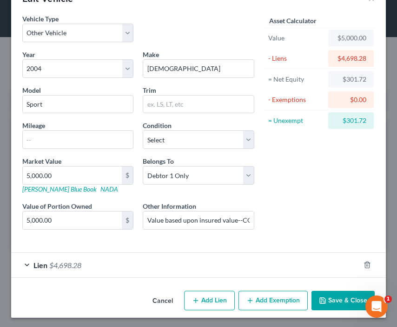
click at [29, 264] on div "Lien $4,698.28" at bounding box center [185, 265] width 348 height 25
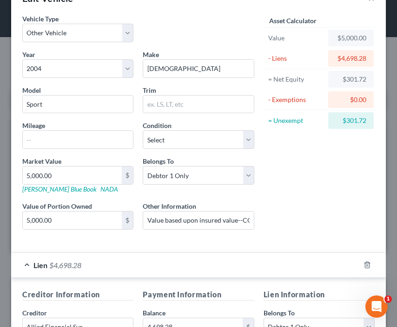
scroll to position [168, 0]
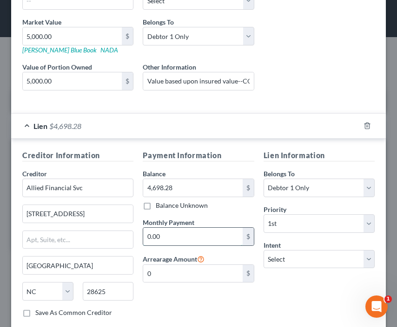
click at [169, 239] on input "0.00" at bounding box center [192, 237] width 99 height 18
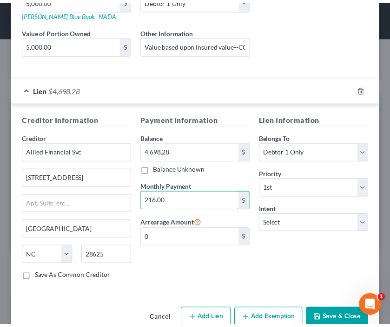
scroll to position [222, 0]
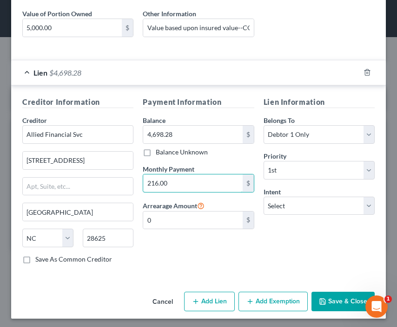
type input "216.00"
click at [341, 300] on button "Save & Close" at bounding box center [342, 302] width 63 height 20
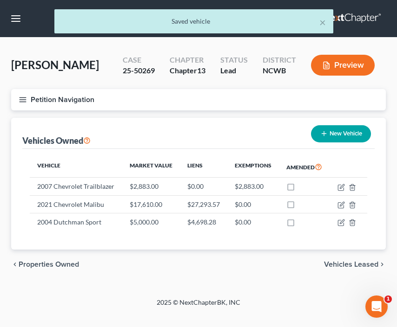
click at [23, 100] on icon "button" at bounding box center [23, 100] width 8 height 8
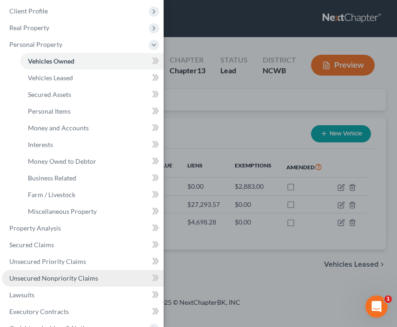
click at [46, 279] on span "Unsecured Nonpriority Claims" at bounding box center [53, 279] width 89 height 8
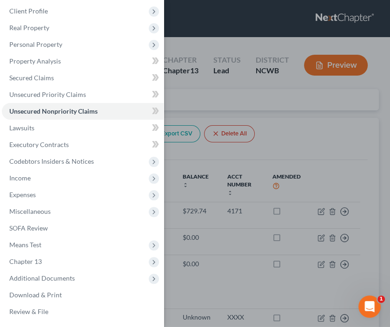
click at [192, 96] on div "Case Dashboard Payments Invoices Payments Payments Credit Report Client Profile" at bounding box center [195, 163] width 390 height 327
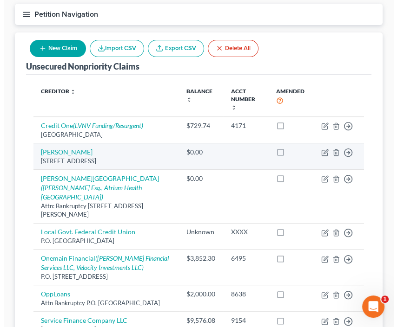
scroll to position [93, 0]
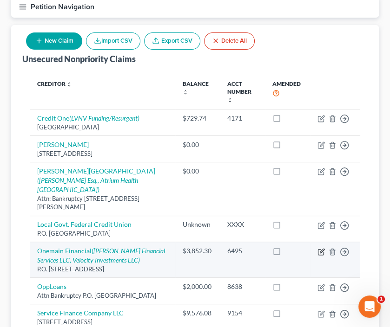
click at [322, 248] on icon "button" at bounding box center [320, 251] width 7 height 7
select select "15"
select select "4"
select select "0"
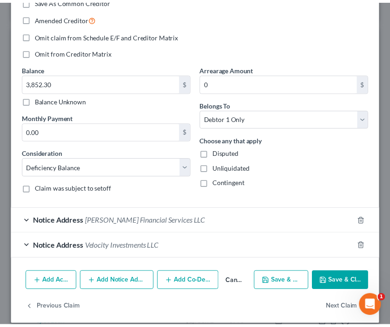
scroll to position [0, 0]
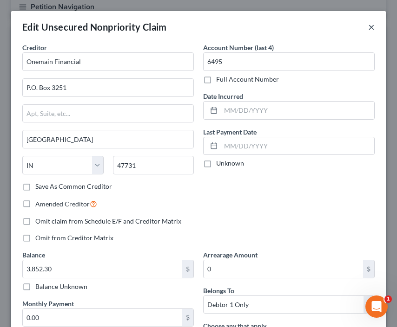
click at [368, 30] on button "×" at bounding box center [371, 26] width 7 height 11
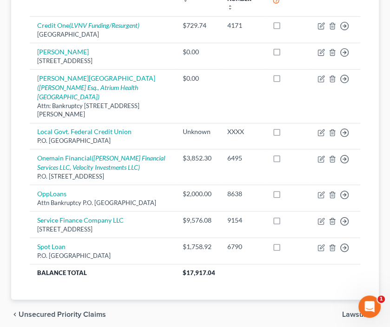
scroll to position [93, 0]
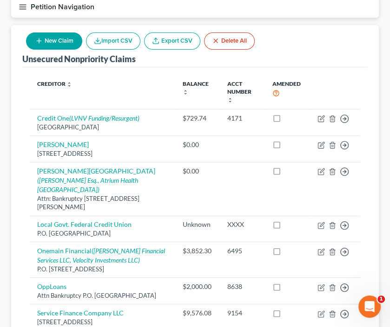
click at [21, 5] on icon "button" at bounding box center [23, 7] width 8 height 8
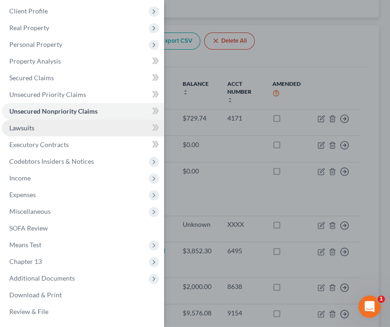
click at [59, 125] on link "Lawsuits" at bounding box center [83, 128] width 162 height 17
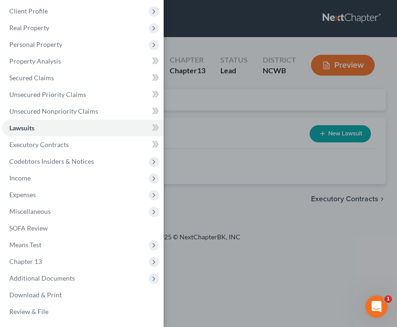
click at [276, 140] on div "Case Dashboard Payments Invoices Payments Payments Credit Report Client Profile" at bounding box center [198, 163] width 397 height 327
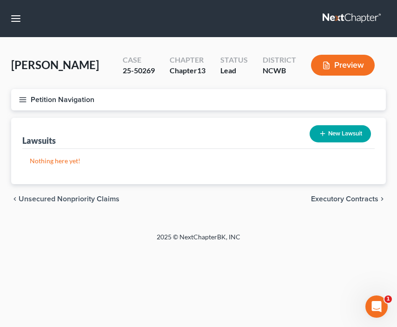
click at [20, 98] on icon "button" at bounding box center [23, 100] width 8 height 8
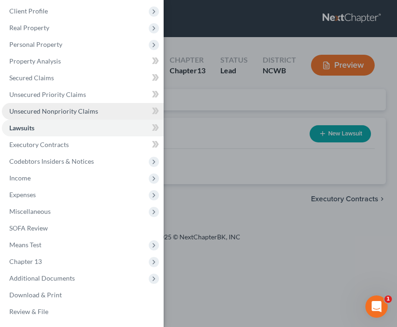
click at [40, 113] on span "Unsecured Nonpriority Claims" at bounding box center [53, 111] width 89 height 8
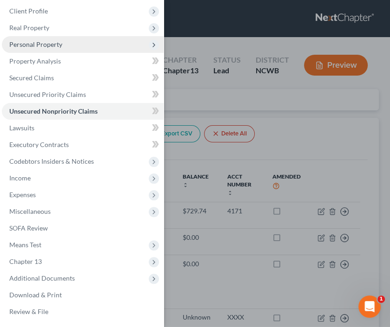
click at [46, 44] on span "Personal Property" at bounding box center [35, 44] width 53 height 8
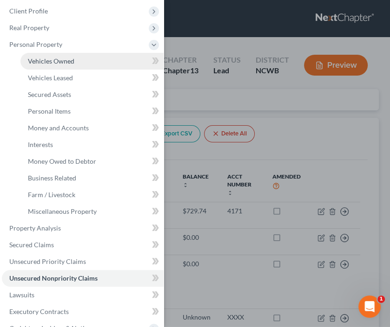
click at [53, 62] on span "Vehicles Owned" at bounding box center [51, 61] width 46 height 8
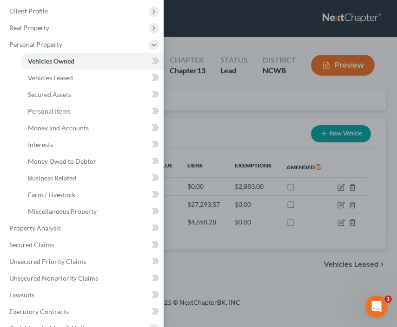
click at [227, 135] on div "Case Dashboard Payments Invoices Payments Payments Credit Report Client Profile" at bounding box center [198, 163] width 397 height 327
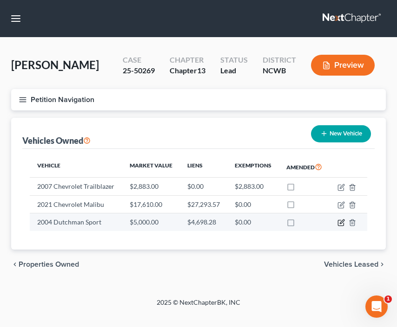
click at [343, 222] on icon "button" at bounding box center [340, 222] width 7 height 7
select select "7"
select select "22"
select select "0"
select select "28"
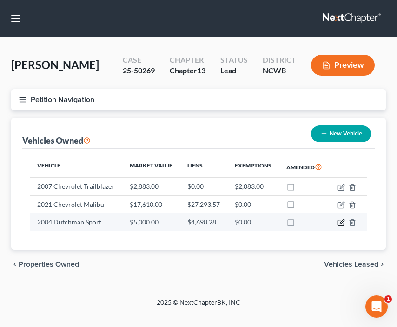
select select "0"
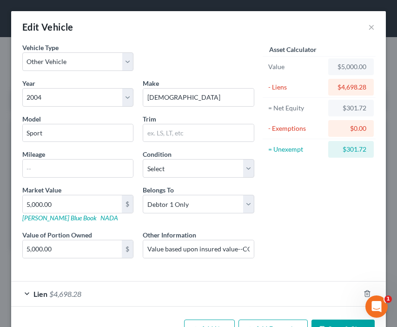
click at [40, 294] on span "Lien" at bounding box center [40, 294] width 14 height 9
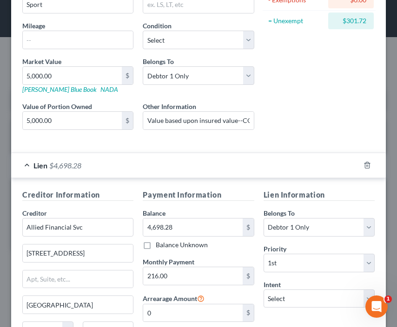
scroll to position [139, 0]
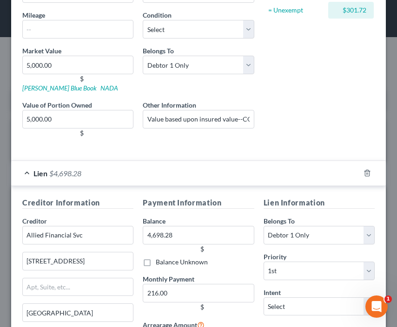
scroll to position [93, 0]
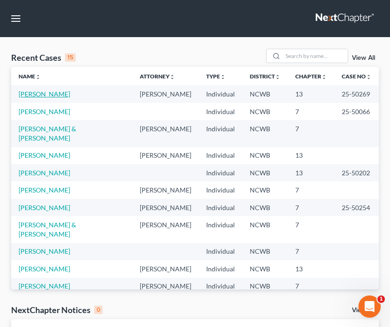
click at [48, 93] on link "[PERSON_NAME]" at bounding box center [45, 94] width 52 height 8
select select "4"
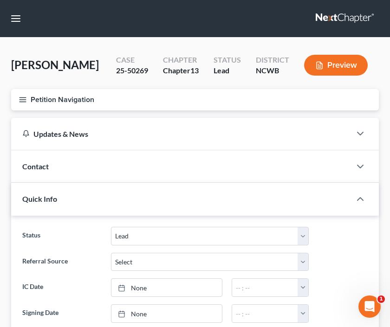
click at [22, 98] on icon "button" at bounding box center [23, 100] width 8 height 8
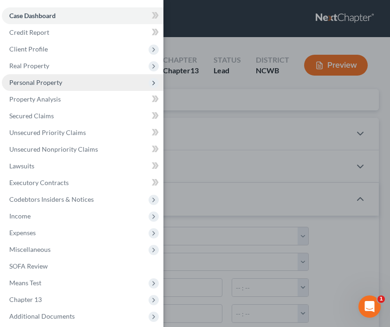
click at [29, 86] on span "Personal Property" at bounding box center [35, 82] width 53 height 8
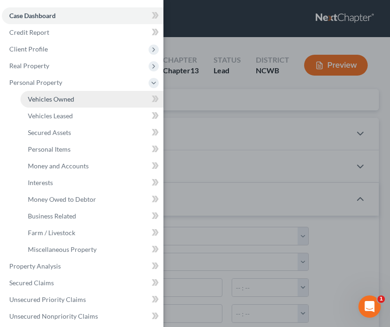
click at [30, 99] on span "Vehicles Owned" at bounding box center [51, 99] width 46 height 8
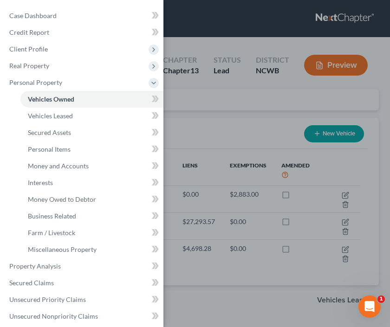
click at [198, 125] on div "Case Dashboard Payments Invoices Payments Payments Credit Report Client Profile" at bounding box center [195, 163] width 390 height 327
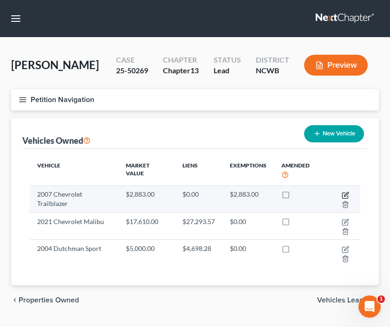
click at [345, 195] on icon "button" at bounding box center [346, 194] width 4 height 4
select select "0"
select select "19"
select select "2"
select select "0"
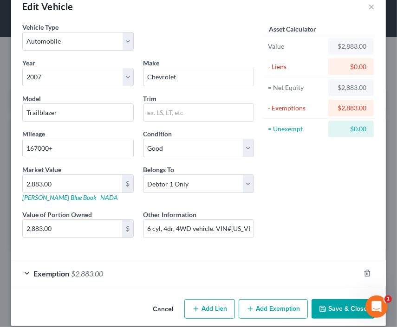
scroll to position [29, 0]
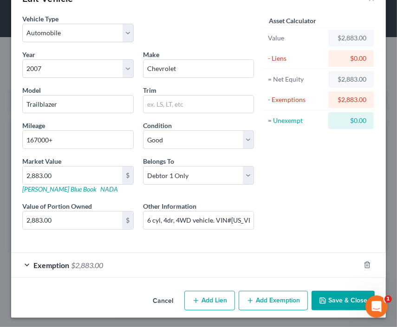
click at [39, 266] on span "Exemption" at bounding box center [51, 265] width 36 height 9
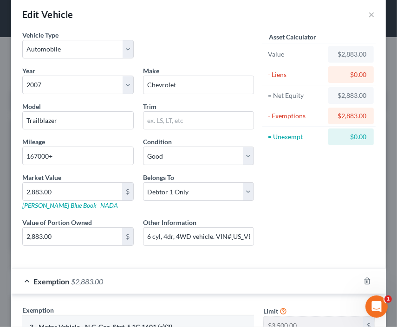
scroll to position [0, 0]
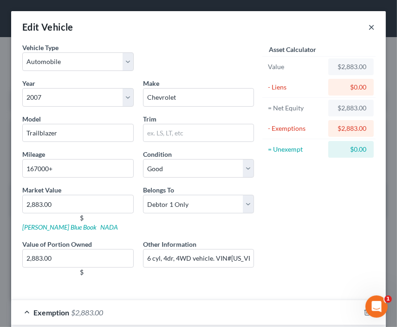
click at [368, 26] on button "×" at bounding box center [371, 26] width 7 height 11
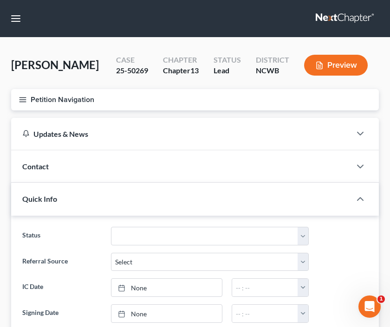
click at [23, 100] on icon "button" at bounding box center [23, 100] width 8 height 8
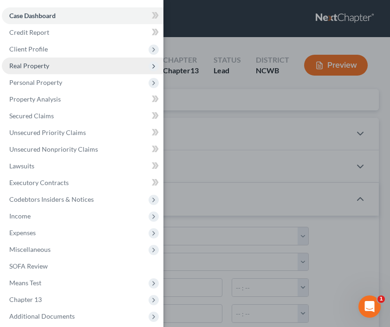
click at [42, 65] on span "Real Property" at bounding box center [29, 66] width 40 height 8
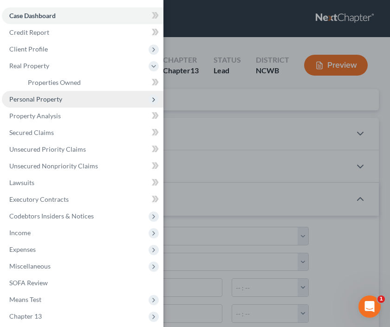
click at [39, 98] on span "Personal Property" at bounding box center [35, 99] width 53 height 8
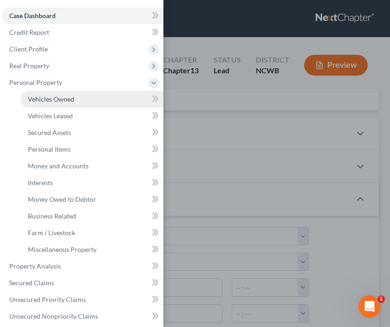
click at [55, 98] on span "Vehicles Owned" at bounding box center [51, 99] width 46 height 8
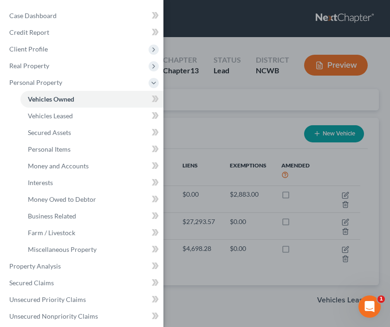
click at [242, 129] on div "Case Dashboard Payments Invoices Payments Payments Credit Report Client Profile" at bounding box center [195, 163] width 390 height 327
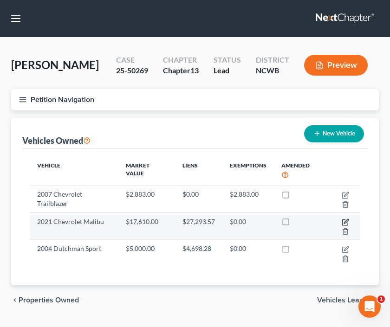
click at [345, 221] on icon "button" at bounding box center [345, 222] width 7 height 7
select select "0"
select select "5"
select select "2"
select select "0"
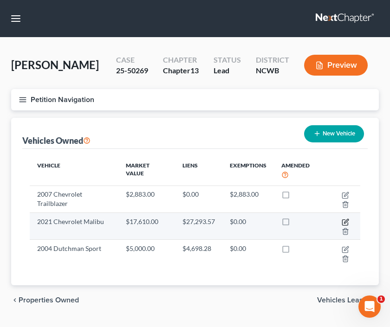
select select "4"
select select "0"
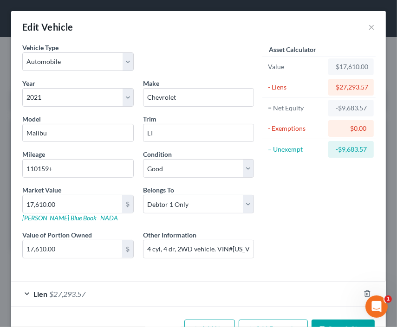
click at [33, 293] on span "Lien" at bounding box center [40, 294] width 14 height 9
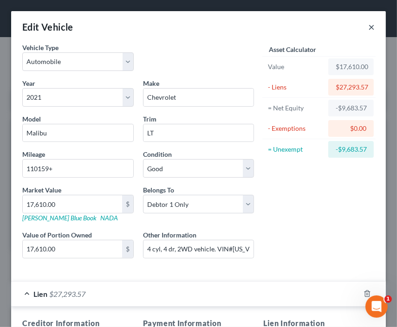
click at [368, 28] on button "×" at bounding box center [371, 26] width 7 height 11
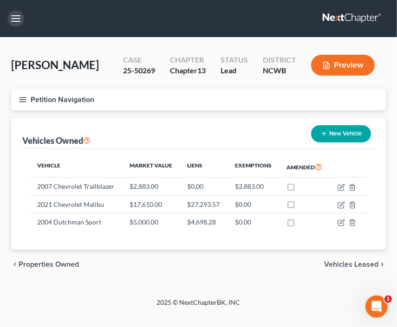
click at [13, 18] on button "button" at bounding box center [15, 18] width 17 height 17
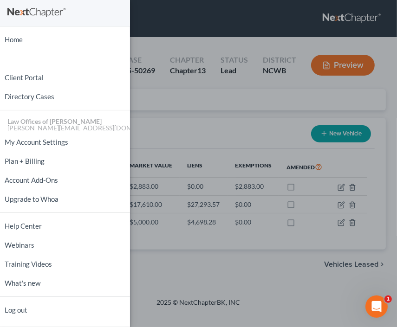
click at [142, 82] on div "Home New Case Client Portal Directory Cases Law Offices of [PERSON_NAME] PA [PE…" at bounding box center [198, 163] width 397 height 327
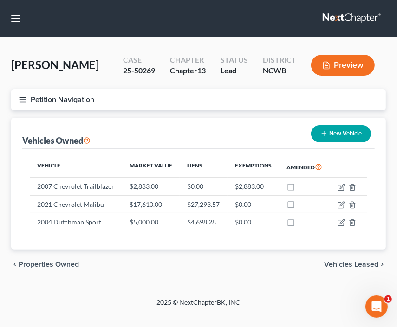
click at [23, 100] on icon "button" at bounding box center [23, 100] width 8 height 8
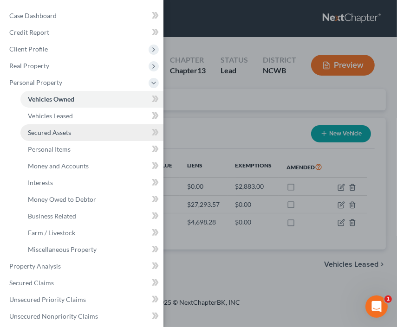
click at [47, 135] on span "Secured Assets" at bounding box center [49, 133] width 43 height 8
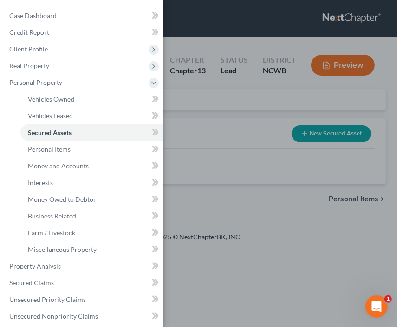
click at [208, 149] on div "Case Dashboard Payments Invoices Payments Payments Credit Report Client Profile" at bounding box center [198, 163] width 397 height 327
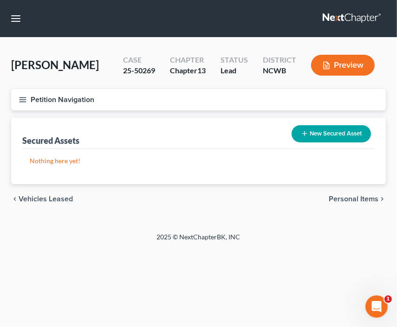
click at [22, 96] on icon "button" at bounding box center [23, 100] width 8 height 8
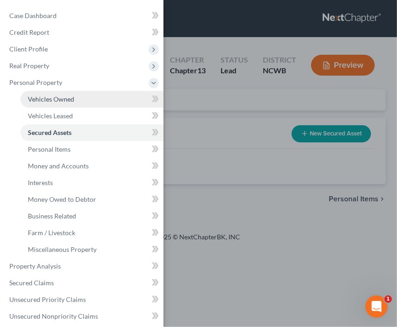
click at [34, 98] on span "Vehicles Owned" at bounding box center [51, 99] width 46 height 8
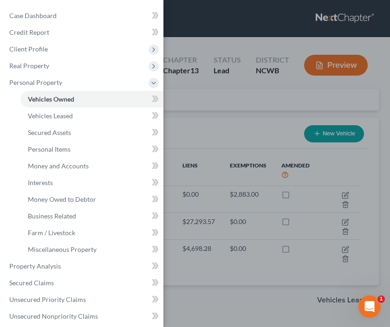
click at [178, 127] on div "Case Dashboard Payments Invoices Payments Payments Credit Report Client Profile" at bounding box center [195, 163] width 390 height 327
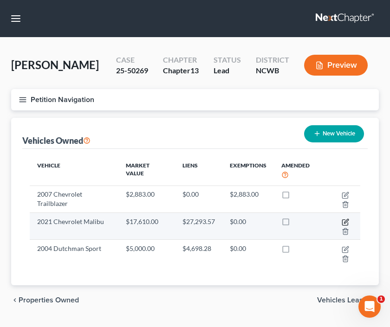
click at [345, 222] on icon "button" at bounding box center [346, 221] width 4 height 4
select select "0"
select select "5"
select select "2"
select select "0"
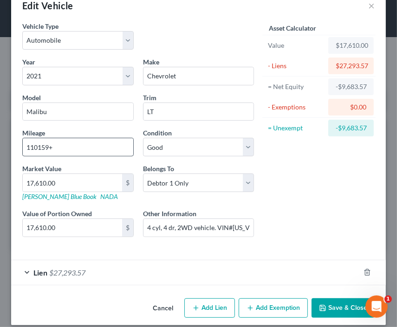
scroll to position [29, 0]
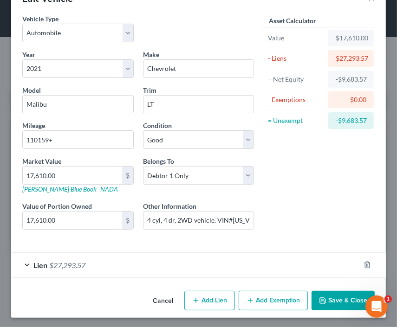
click at [36, 265] on span "Lien" at bounding box center [40, 265] width 14 height 9
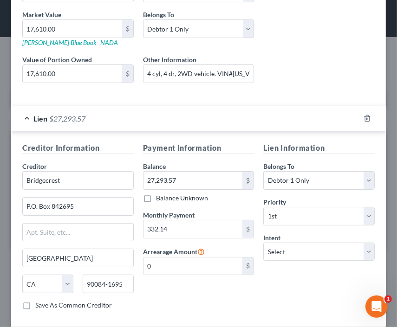
scroll to position [215, 0]
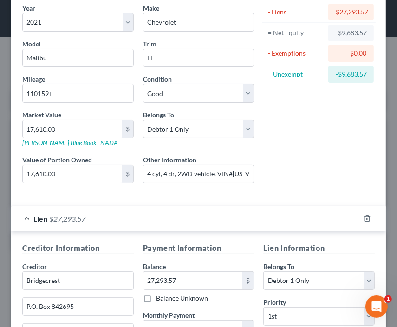
scroll to position [0, 0]
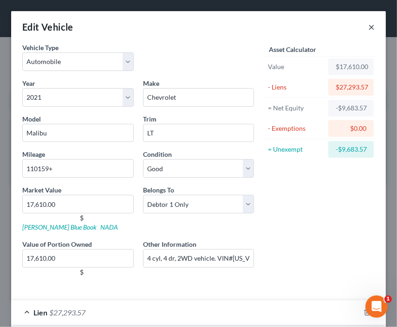
click at [368, 29] on button "×" at bounding box center [371, 26] width 7 height 11
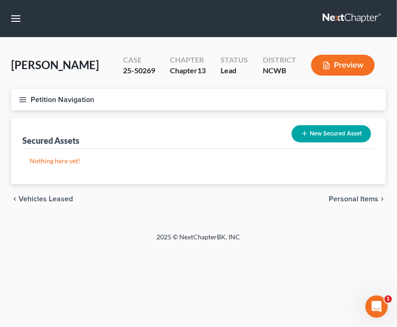
click at [21, 100] on line "button" at bounding box center [23, 100] width 7 height 0
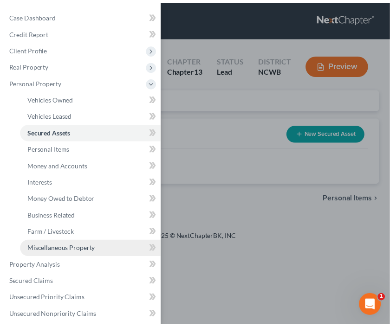
scroll to position [186, 0]
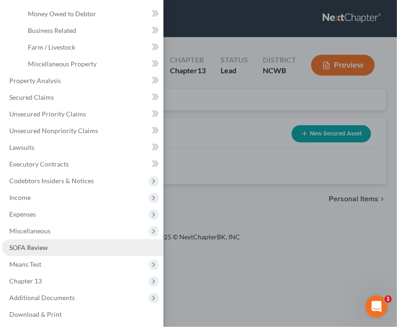
click at [40, 251] on span "SOFA Review" at bounding box center [28, 248] width 39 height 8
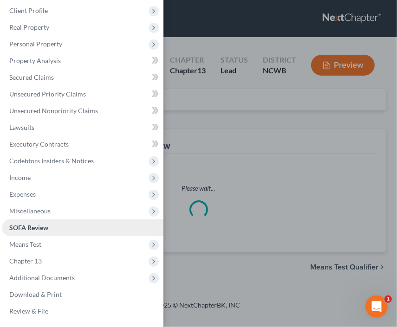
click at [40, 232] on span "SOFA Review" at bounding box center [28, 228] width 39 height 8
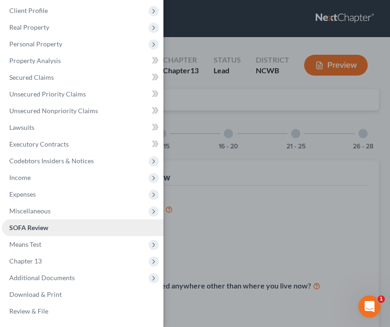
scroll to position [38, 0]
click at [238, 235] on div "Case Dashboard Payments Invoices Payments Payments Credit Report Client Profile" at bounding box center [195, 163] width 390 height 327
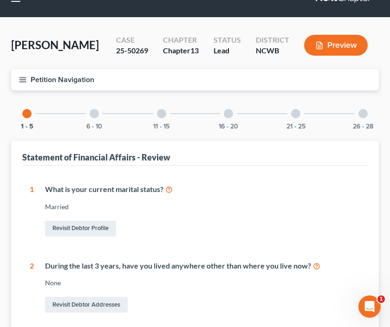
scroll to position [0, 0]
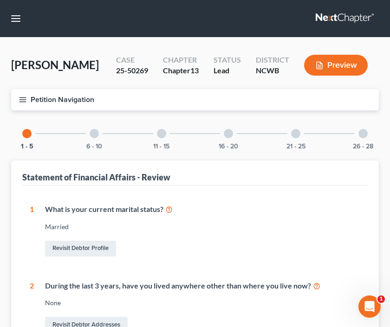
click at [94, 133] on div at bounding box center [94, 133] width 9 height 9
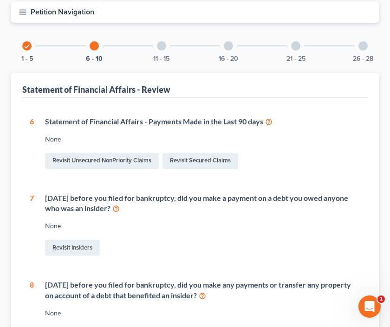
scroll to position [93, 0]
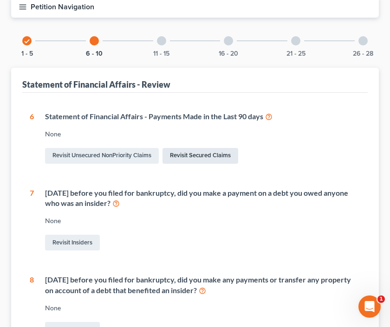
click at [209, 157] on link "Revisit Secured Claims" at bounding box center [201, 156] width 76 height 16
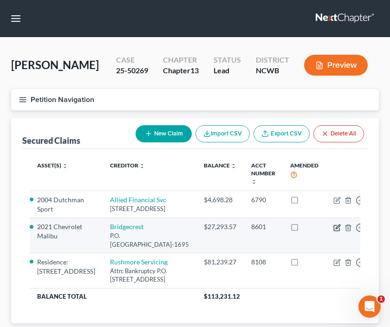
click at [336, 229] on icon "button" at bounding box center [338, 227] width 4 height 4
select select "4"
select select "0"
select select "14"
select select "0"
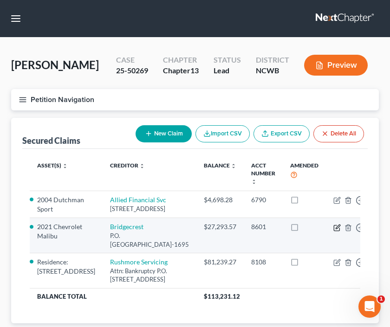
select select "0"
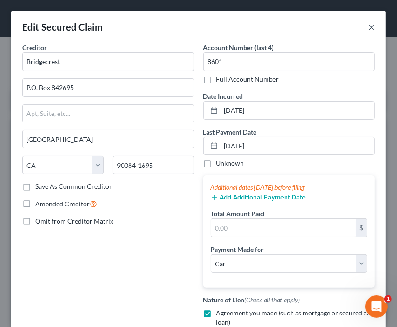
click at [368, 30] on button "×" at bounding box center [371, 26] width 7 height 11
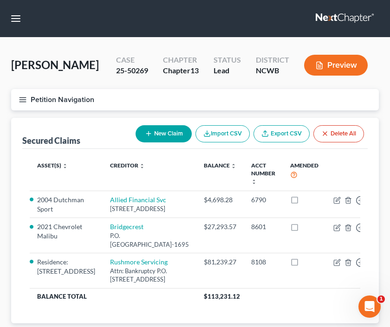
click at [22, 98] on icon "button" at bounding box center [23, 100] width 8 height 8
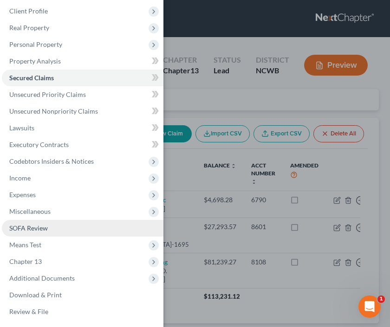
click at [41, 229] on span "SOFA Review" at bounding box center [28, 228] width 39 height 8
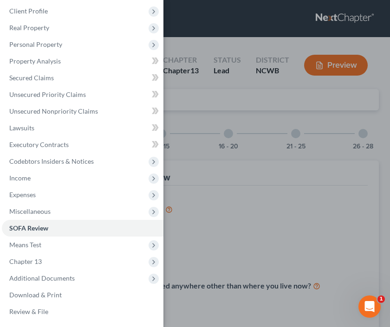
click at [192, 226] on div "Case Dashboard Payments Invoices Payments Payments Credit Report Client Profile" at bounding box center [195, 163] width 390 height 327
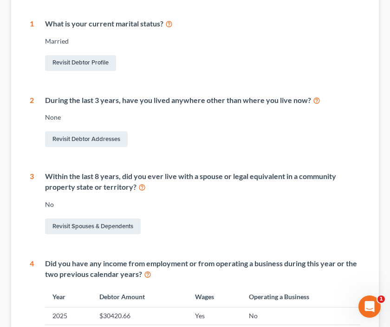
scroll to position [93, 0]
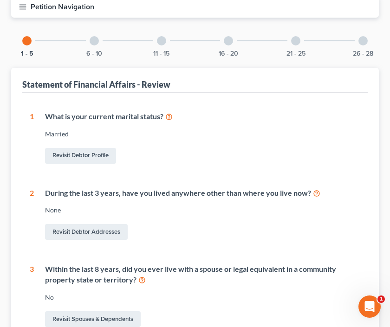
click at [94, 40] on div at bounding box center [94, 40] width 9 height 9
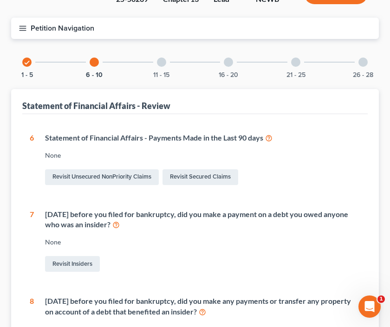
scroll to position [0, 0]
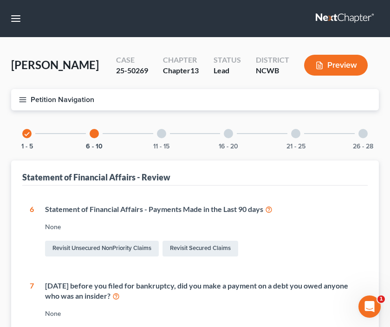
click at [162, 133] on div at bounding box center [161, 133] width 9 height 9
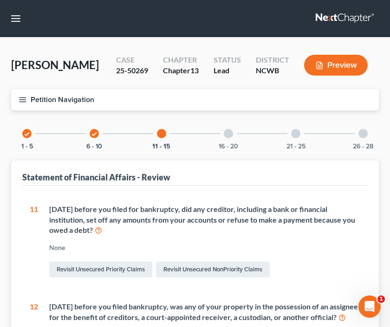
click at [230, 136] on div at bounding box center [228, 133] width 9 height 9
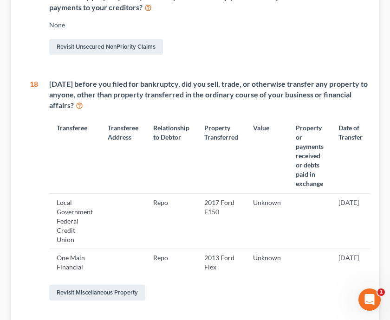
scroll to position [418, 0]
